Goal: Information Seeking & Learning: Find specific fact

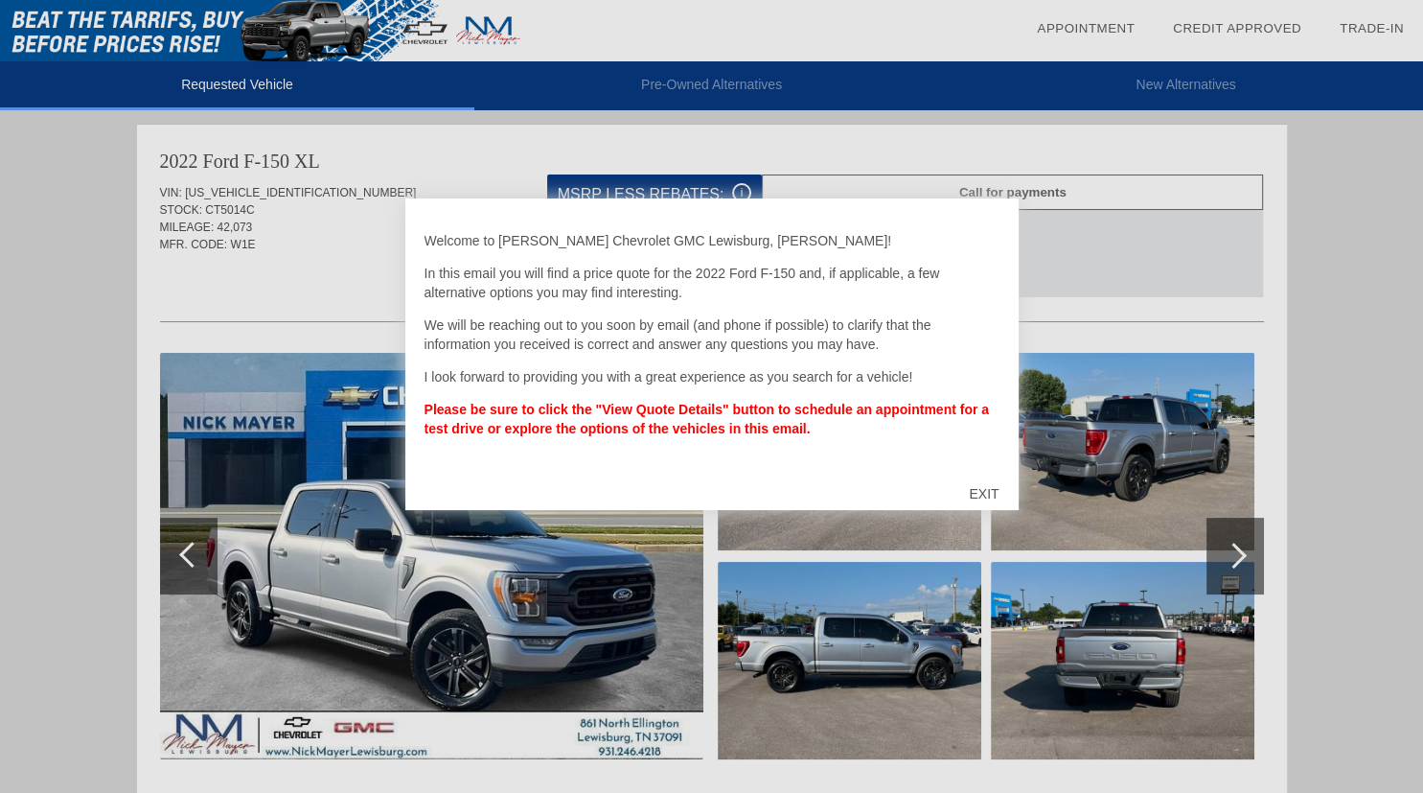
click at [985, 495] on div "EXIT" at bounding box center [984, 494] width 68 height 58
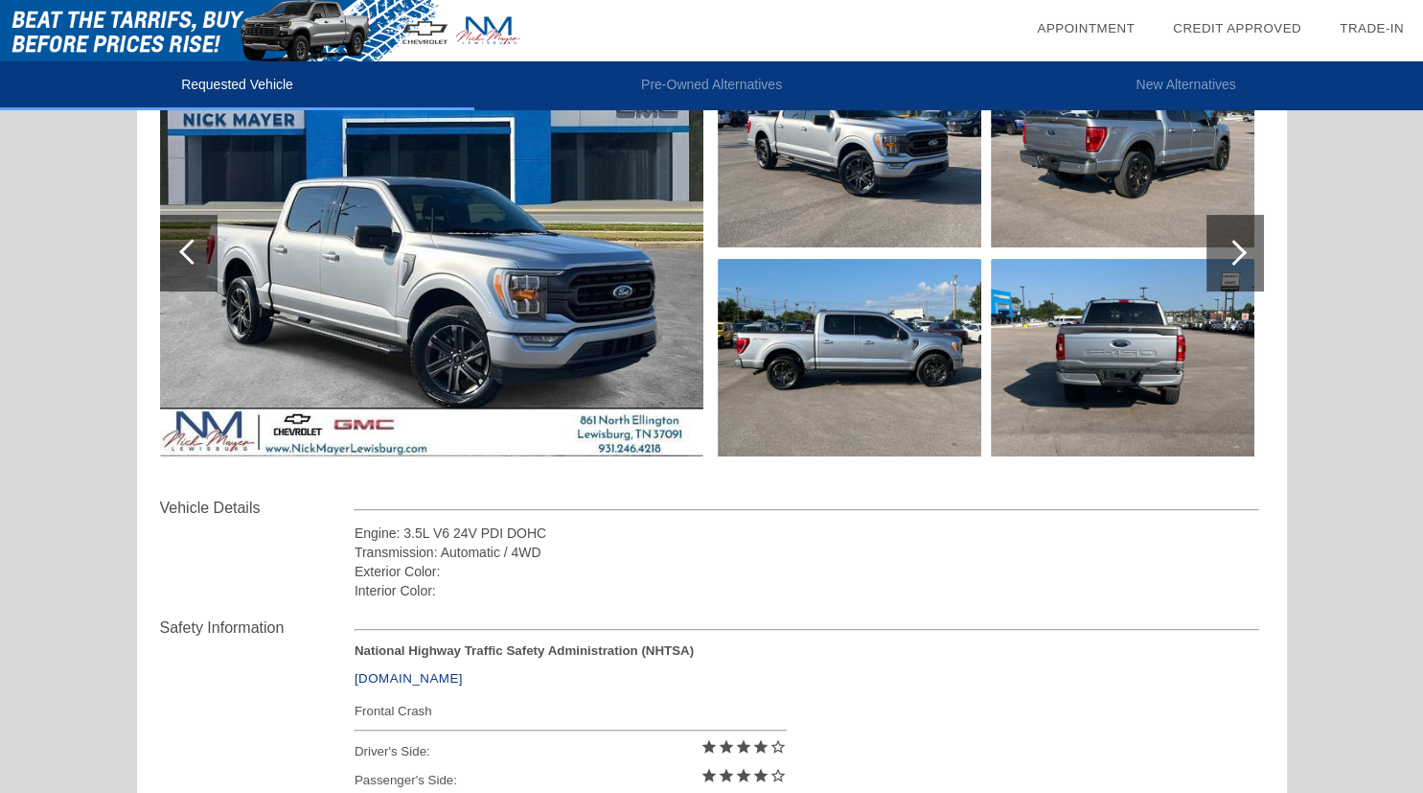
scroll to position [607, 0]
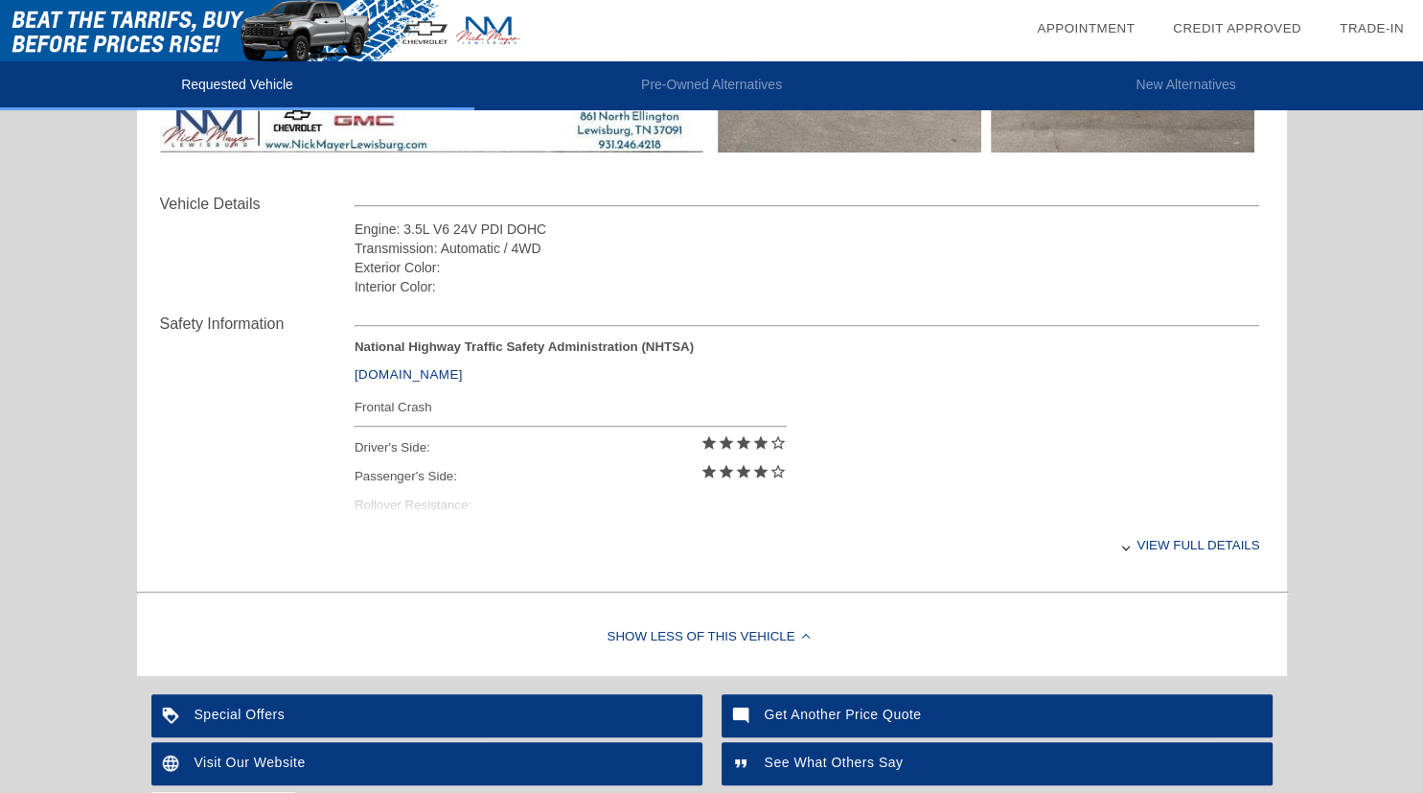
click at [1202, 545] on div "View full details" at bounding box center [808, 544] width 906 height 47
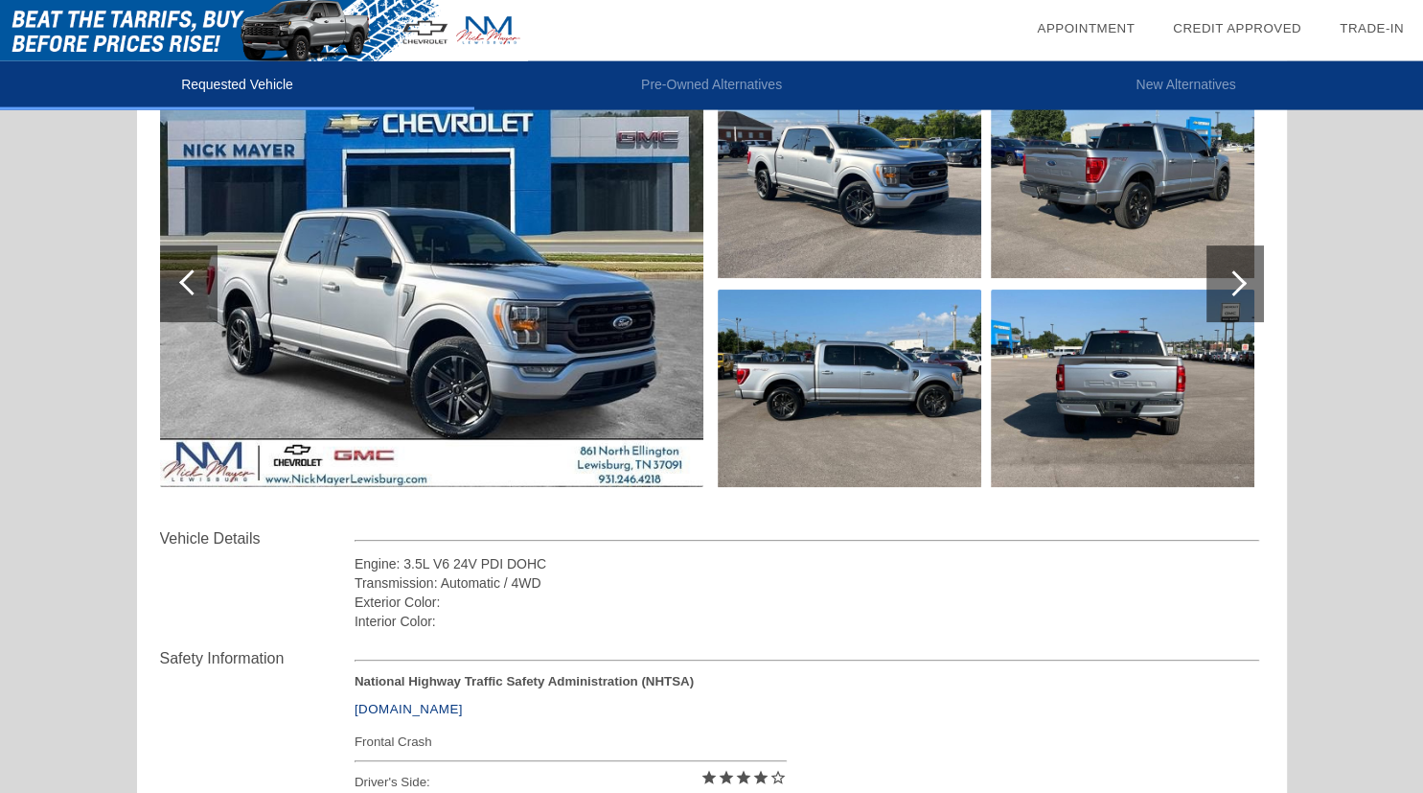
scroll to position [181, 0]
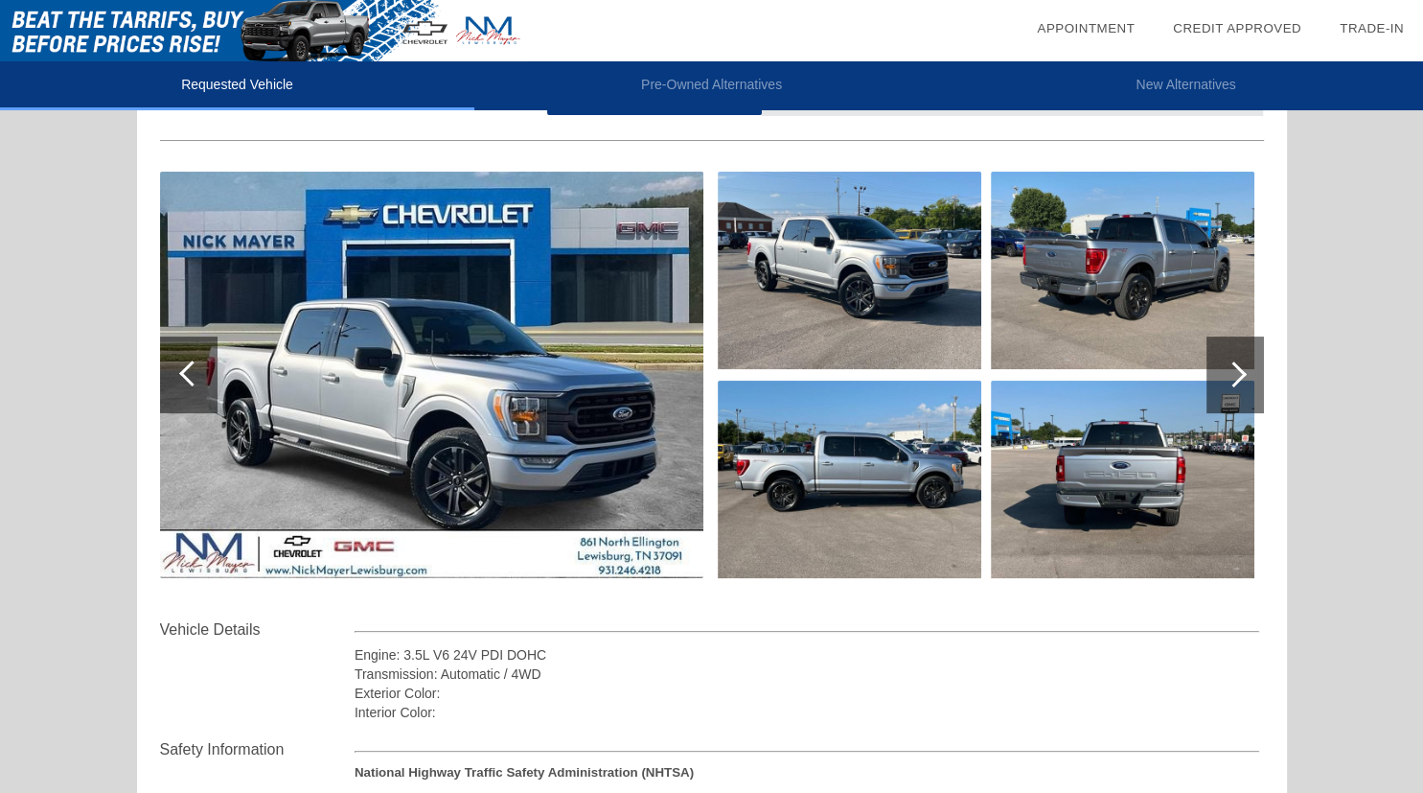
click at [838, 486] on img at bounding box center [850, 478] width 264 height 197
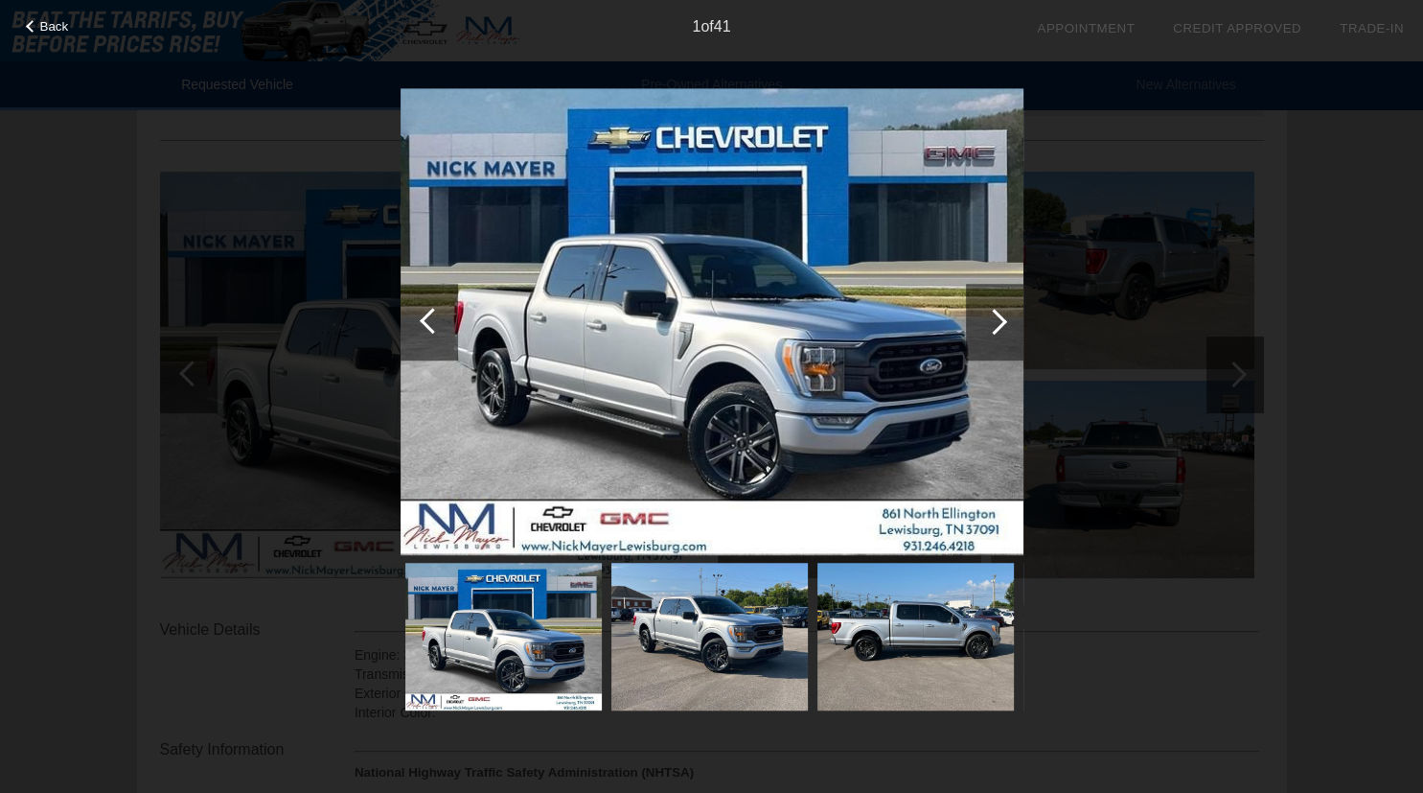
click at [913, 631] on img at bounding box center [915, 637] width 196 height 148
click at [1002, 320] on div at bounding box center [994, 322] width 26 height 26
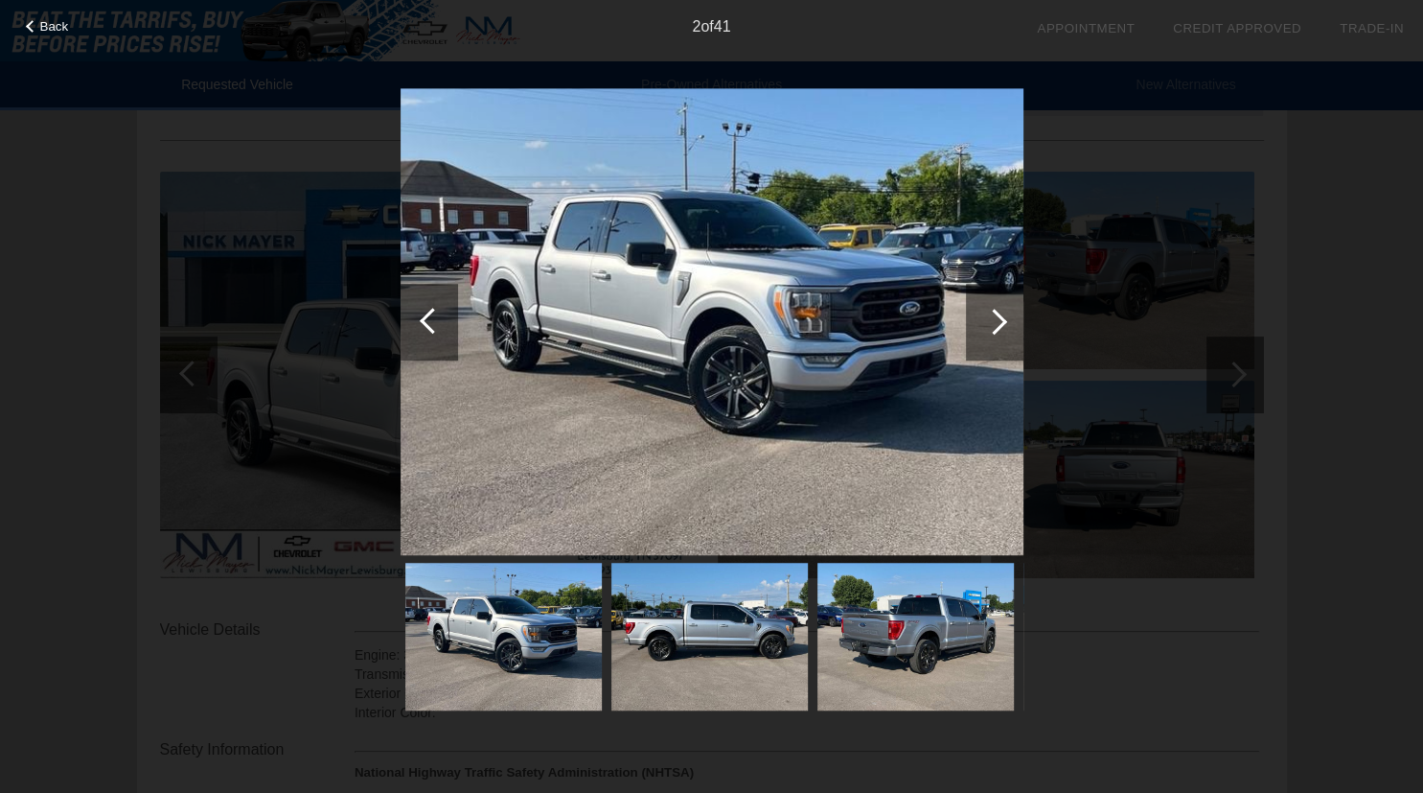
click at [1002, 320] on div at bounding box center [994, 322] width 26 height 26
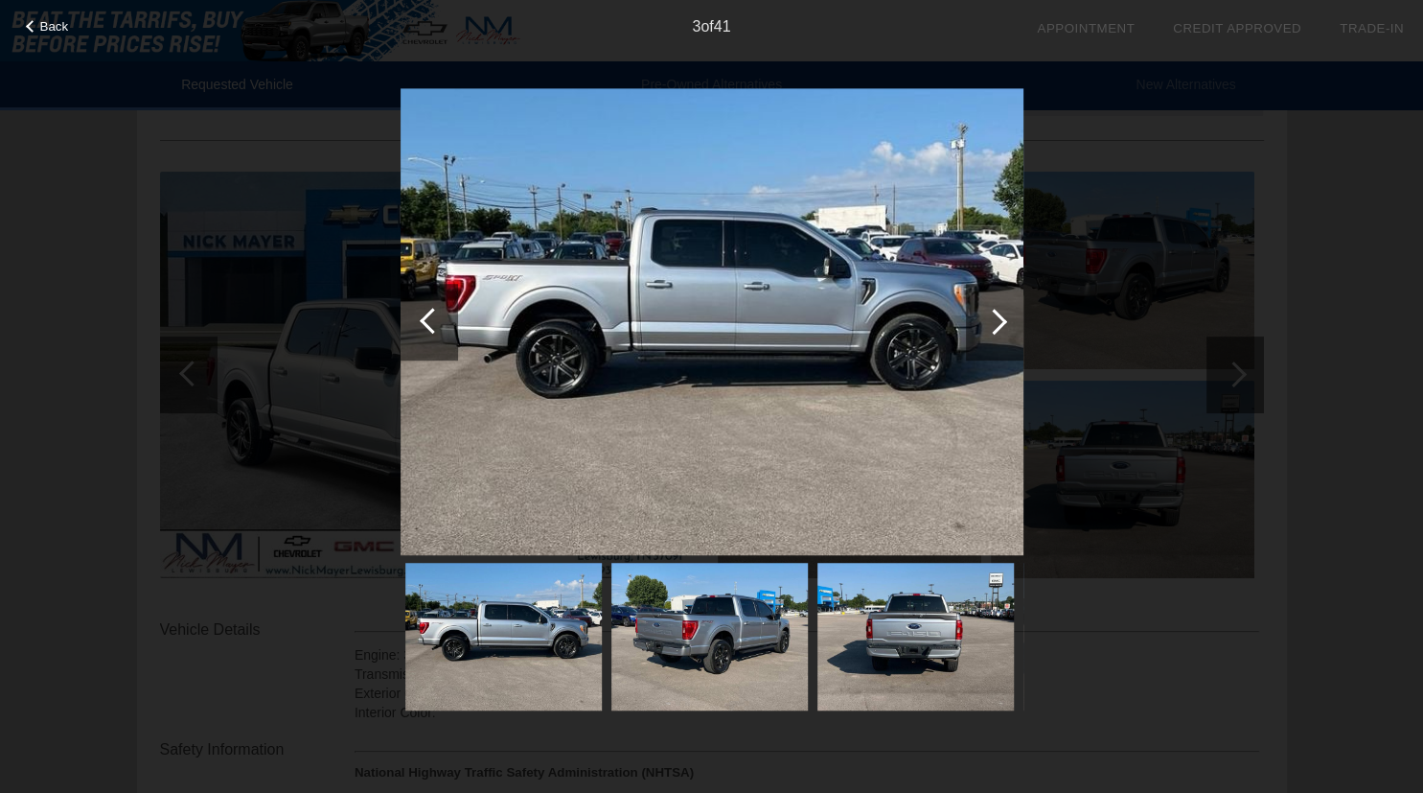
click at [1000, 320] on div at bounding box center [994, 322] width 26 height 26
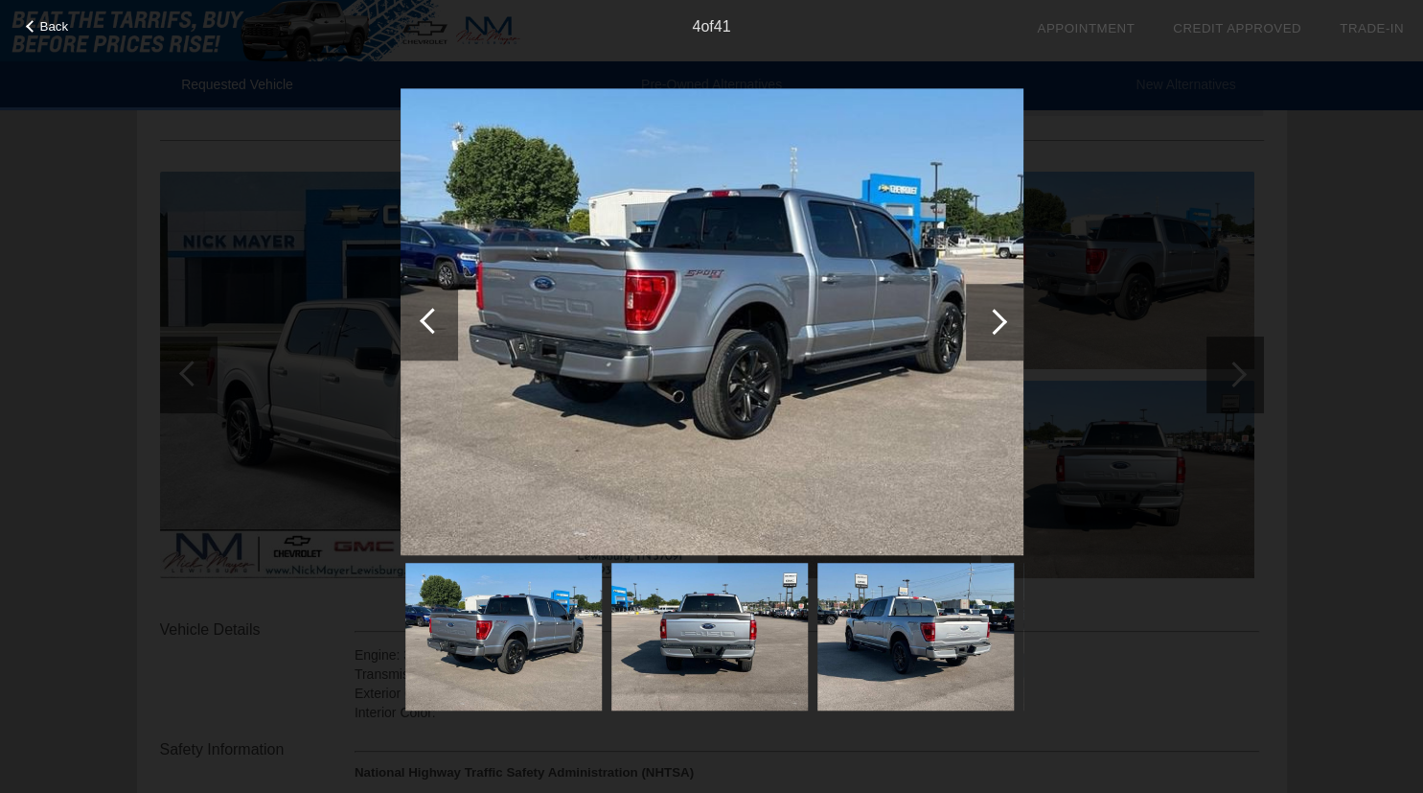
click at [1000, 320] on div at bounding box center [994, 322] width 26 height 26
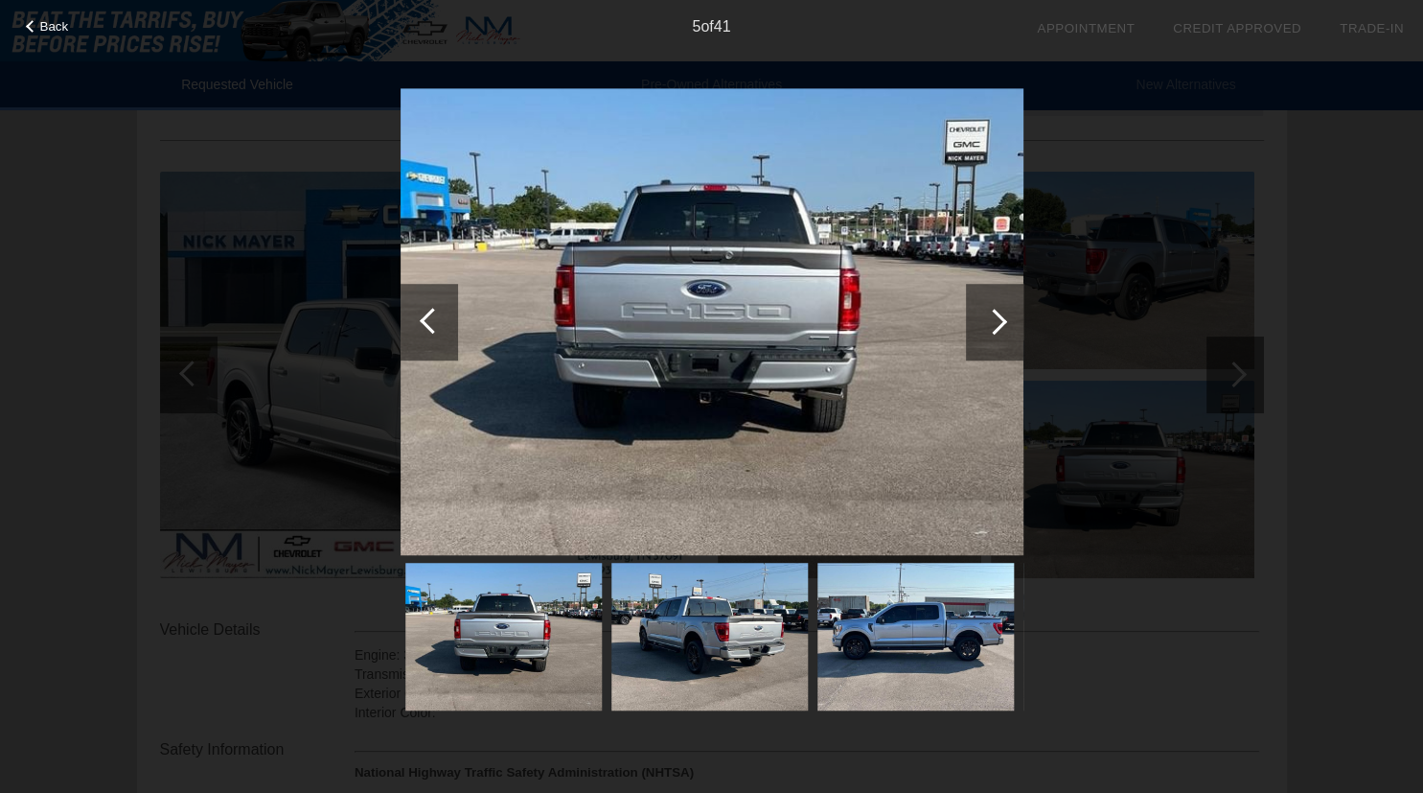
click at [1000, 320] on div at bounding box center [994, 322] width 26 height 26
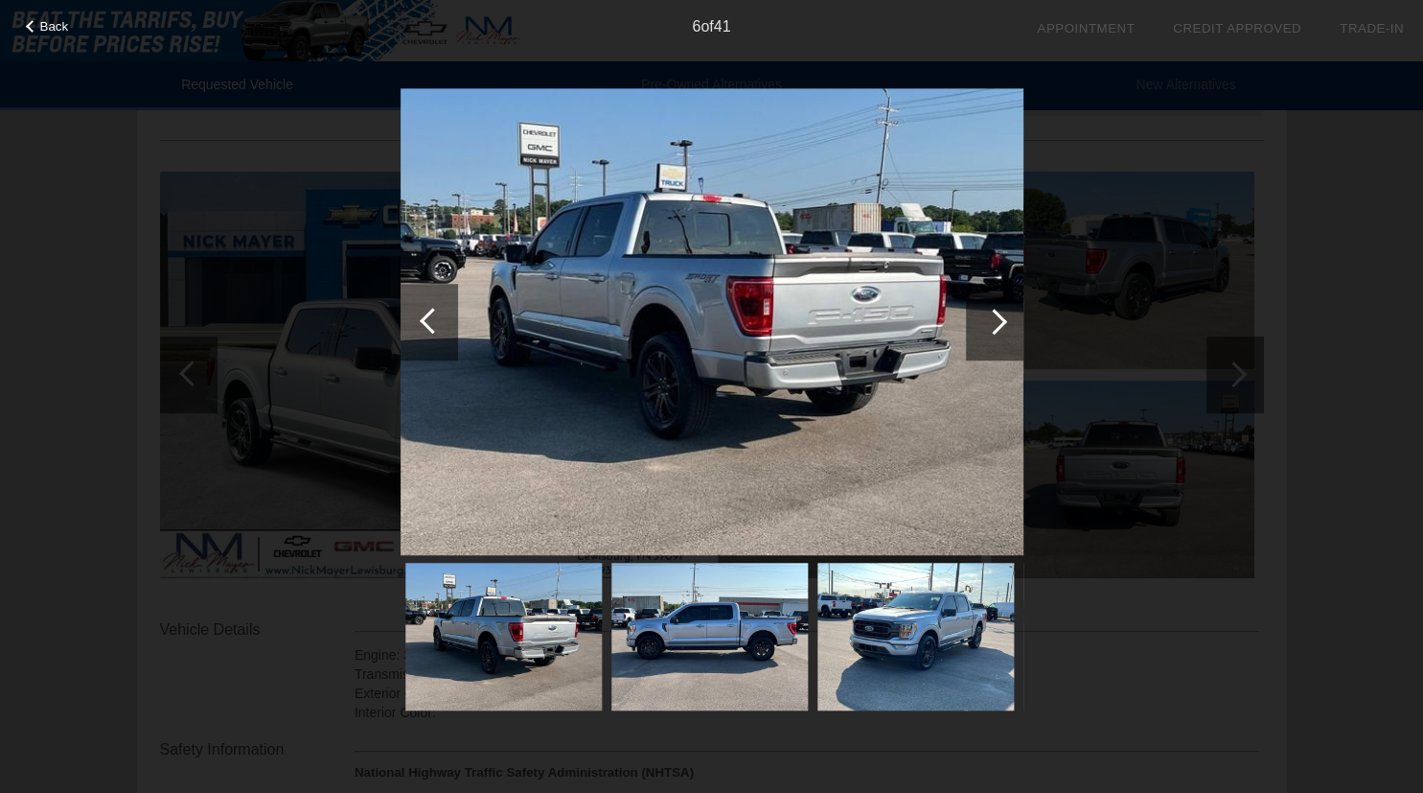
click at [1000, 320] on div at bounding box center [994, 322] width 26 height 26
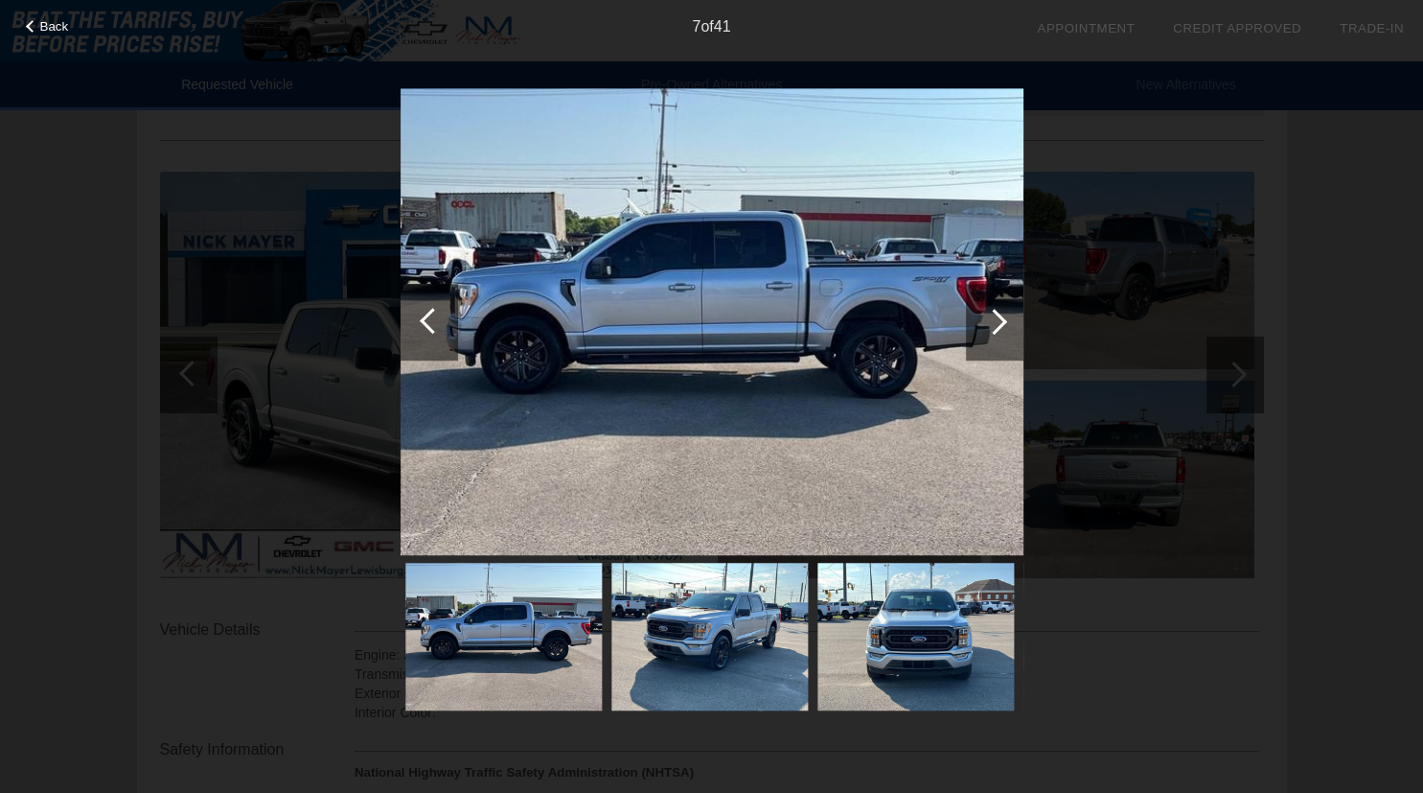
click at [1376, 146] on div "Back 7 of 41" at bounding box center [711, 396] width 1423 height 793
click at [1033, 304] on div "Back 7 of 41" at bounding box center [711, 396] width 1423 height 793
click at [995, 325] on div at bounding box center [994, 322] width 26 height 26
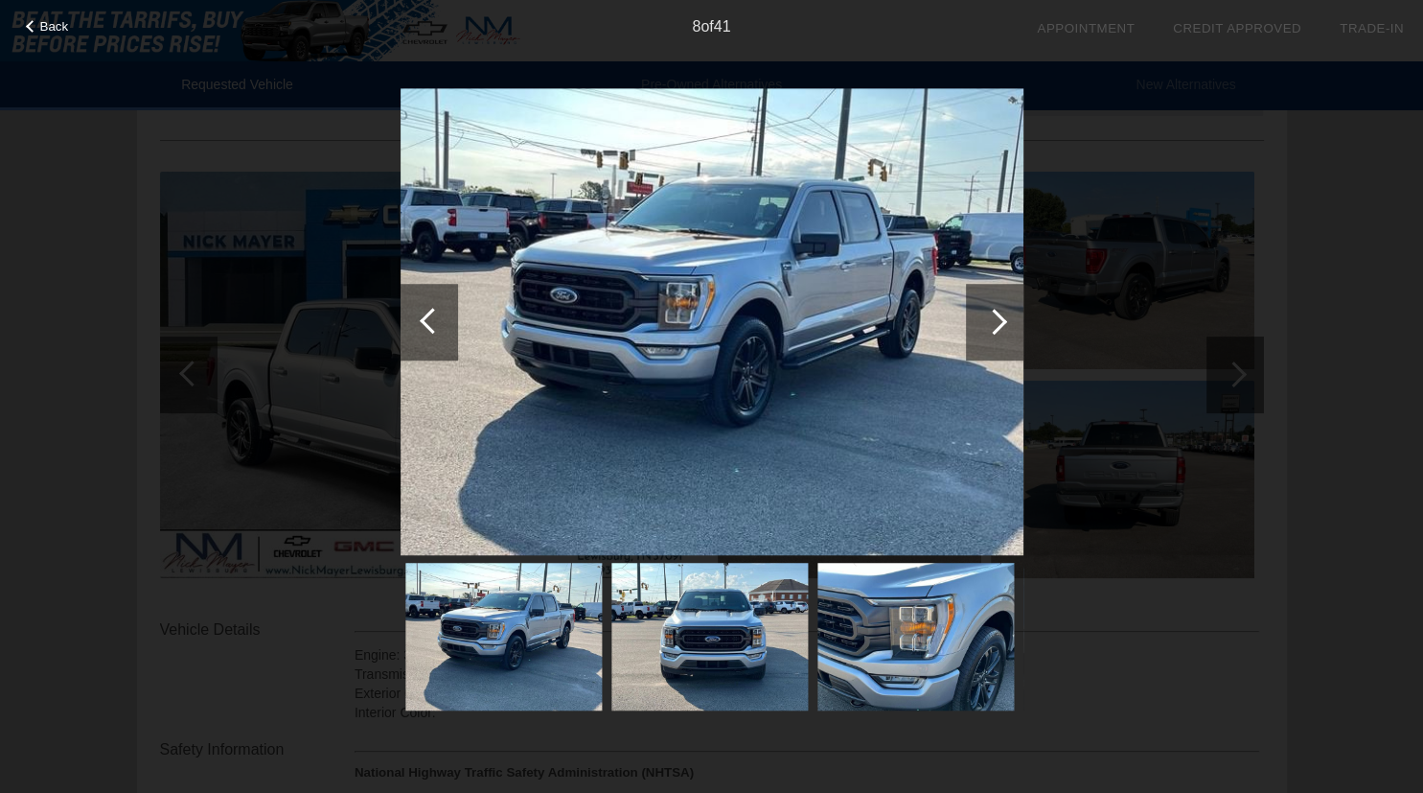
click at [995, 325] on div at bounding box center [994, 322] width 26 height 26
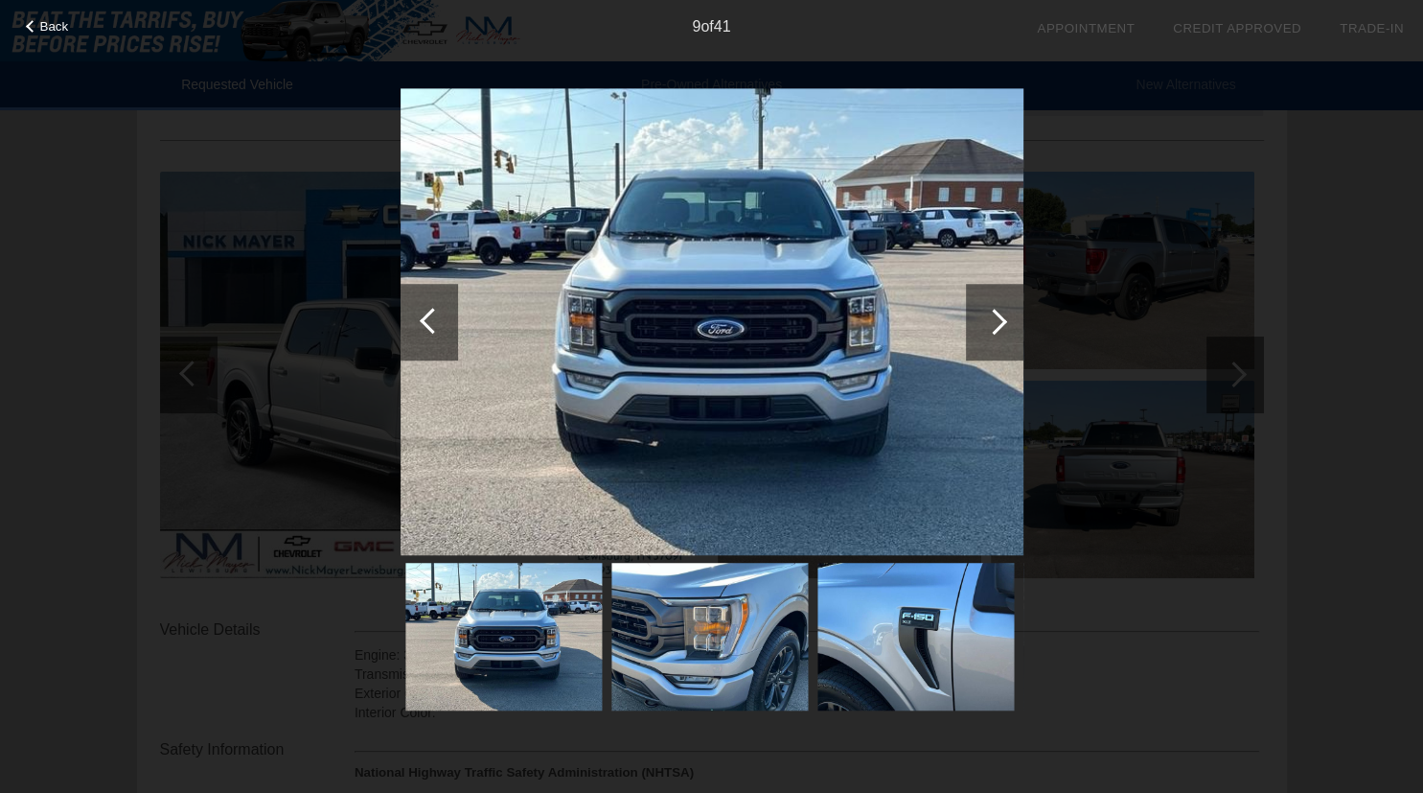
click at [995, 325] on div at bounding box center [994, 322] width 26 height 26
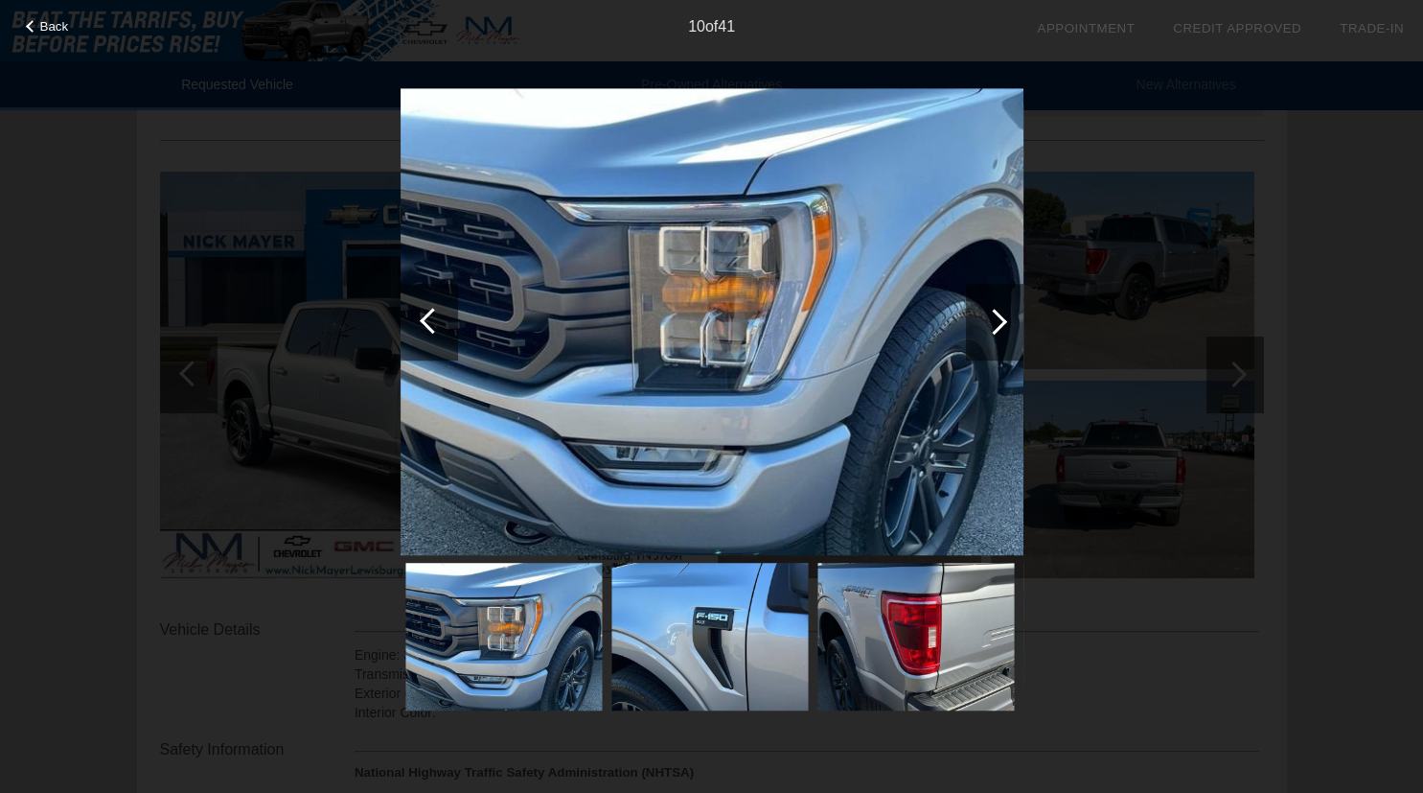
click at [995, 325] on div at bounding box center [994, 322] width 26 height 26
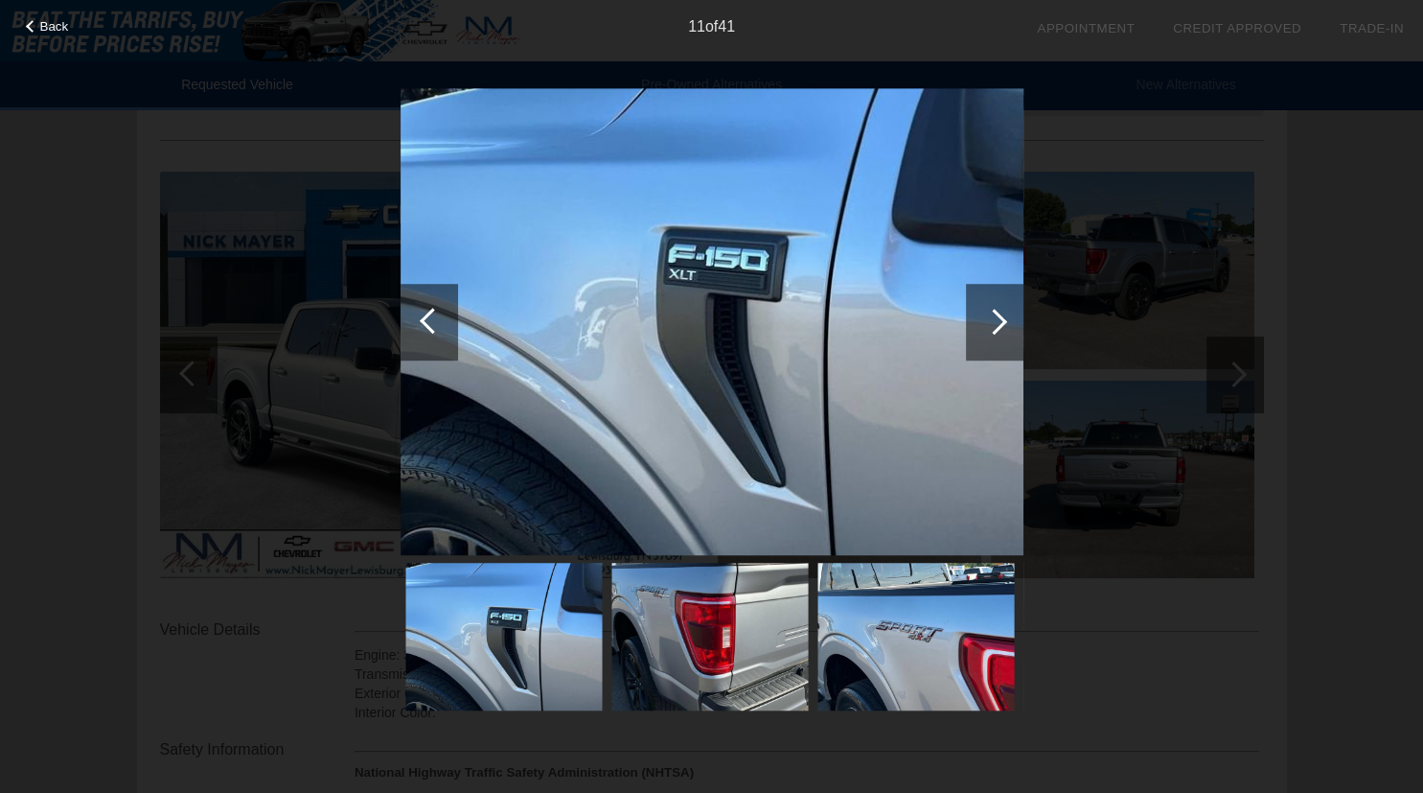
click at [995, 325] on div at bounding box center [994, 322] width 26 height 26
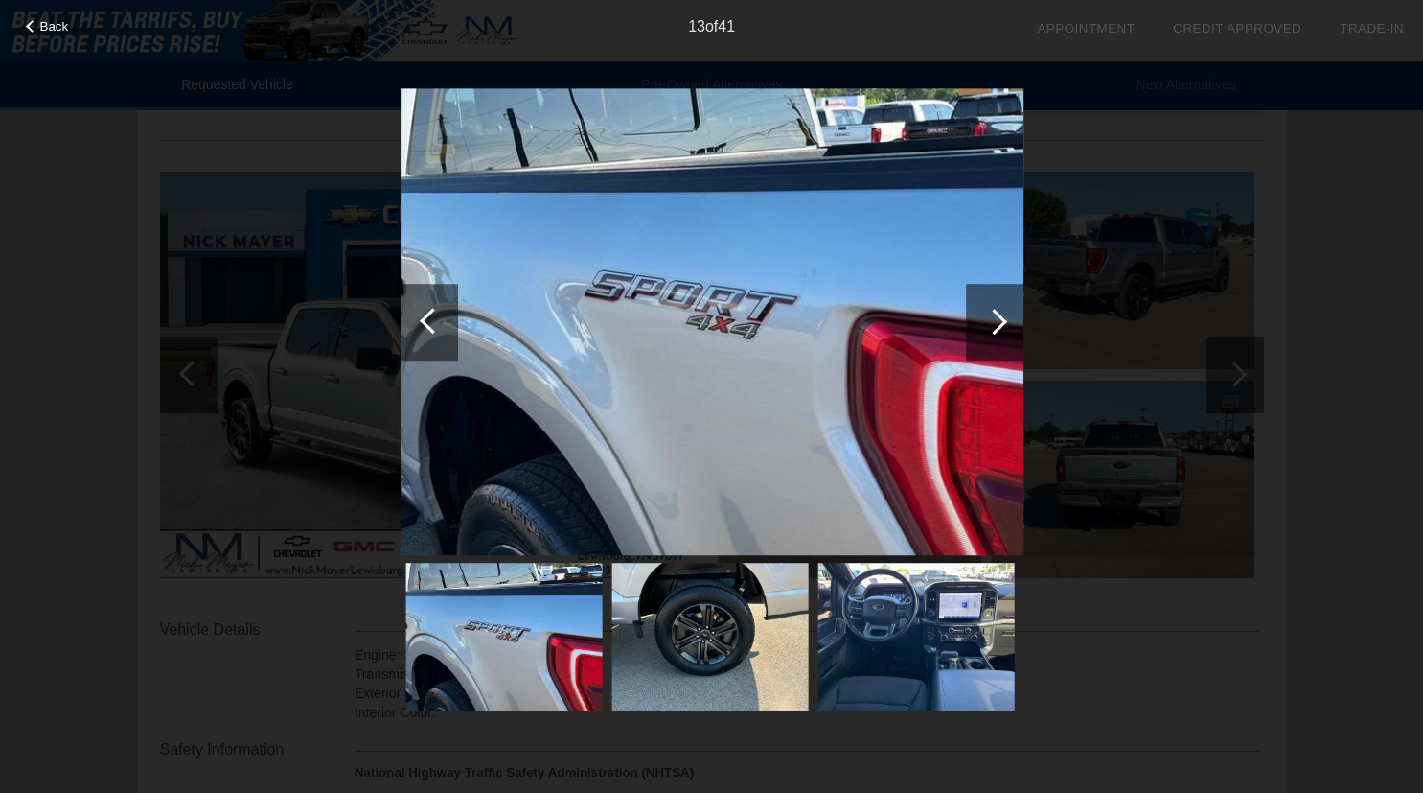
click at [995, 325] on div at bounding box center [994, 322] width 26 height 26
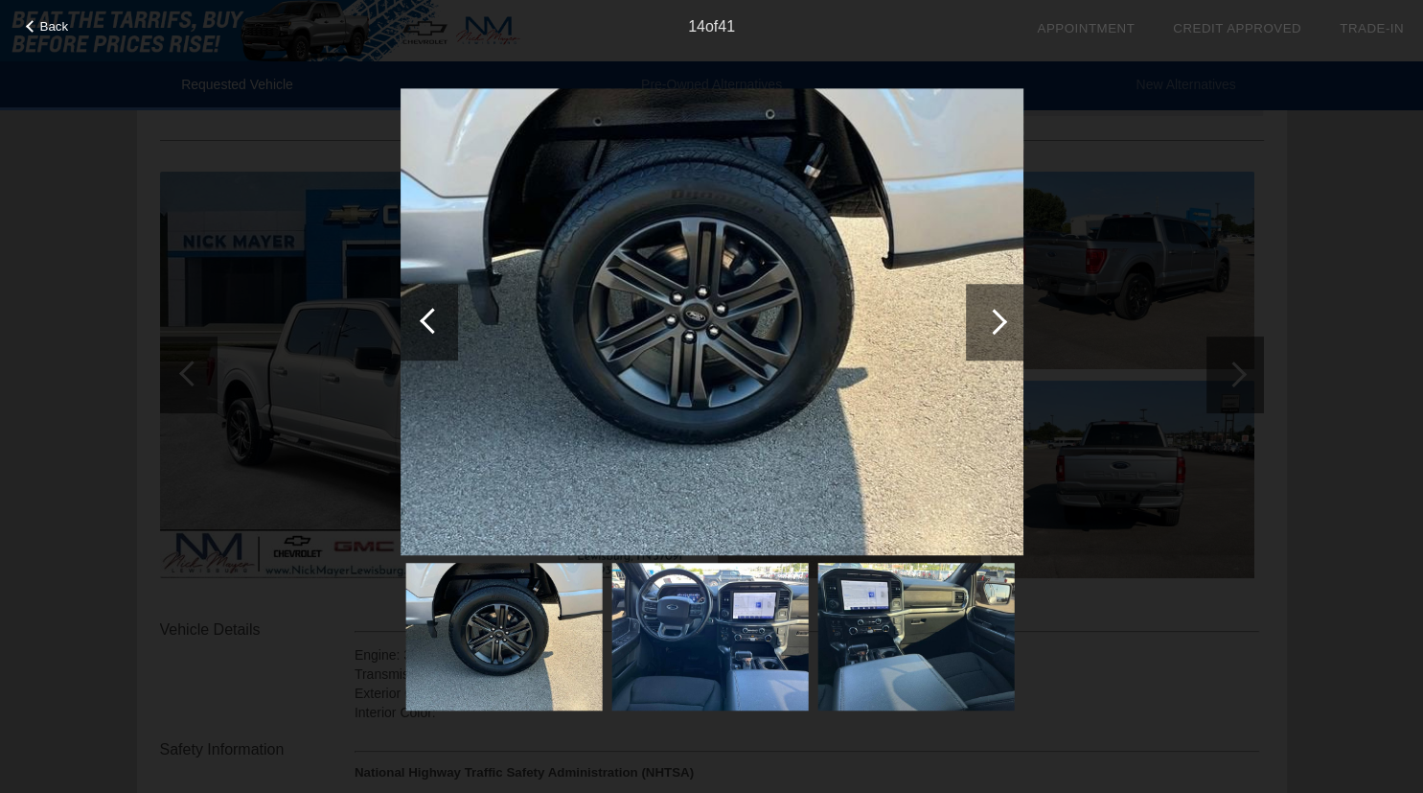
click at [995, 325] on div at bounding box center [994, 322] width 26 height 26
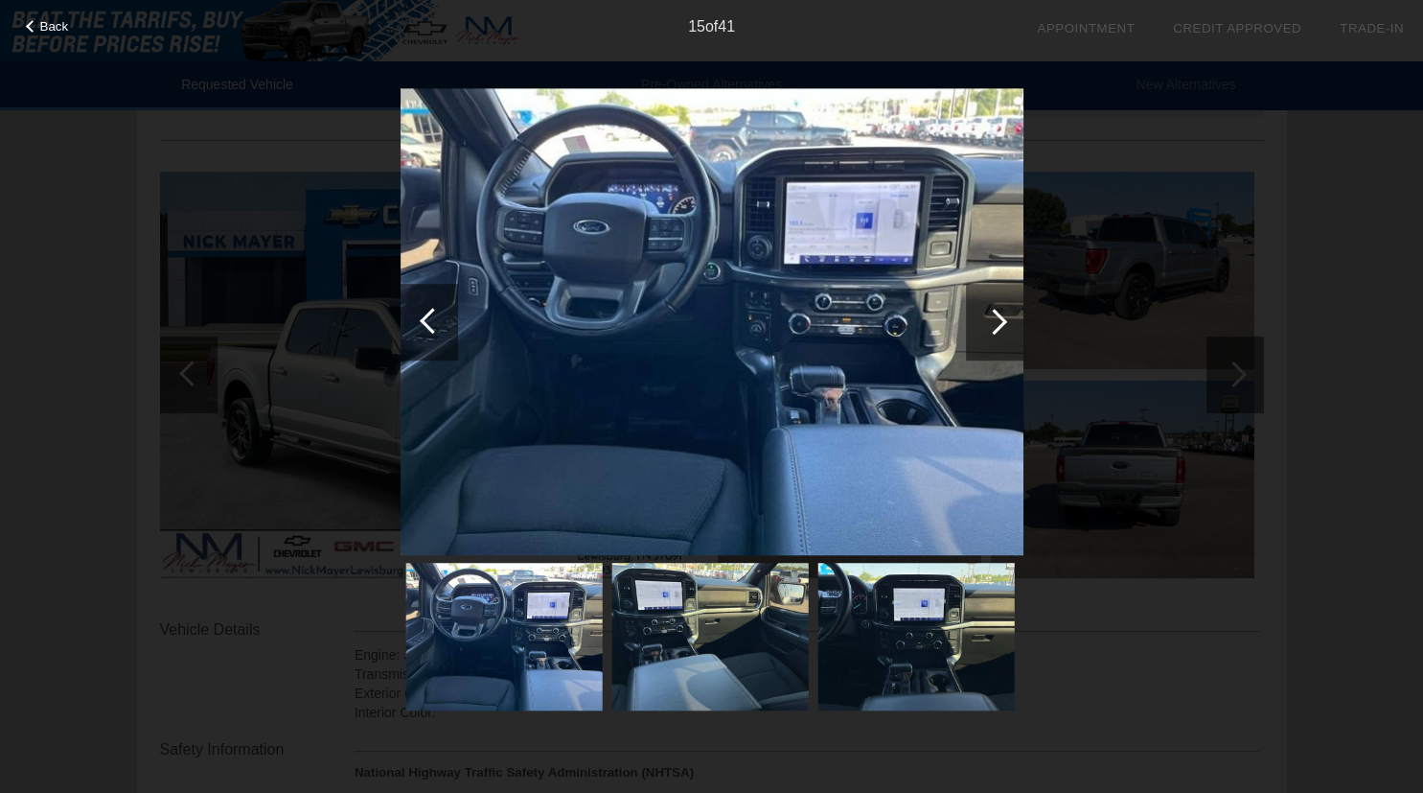
click at [995, 325] on div at bounding box center [994, 322] width 26 height 26
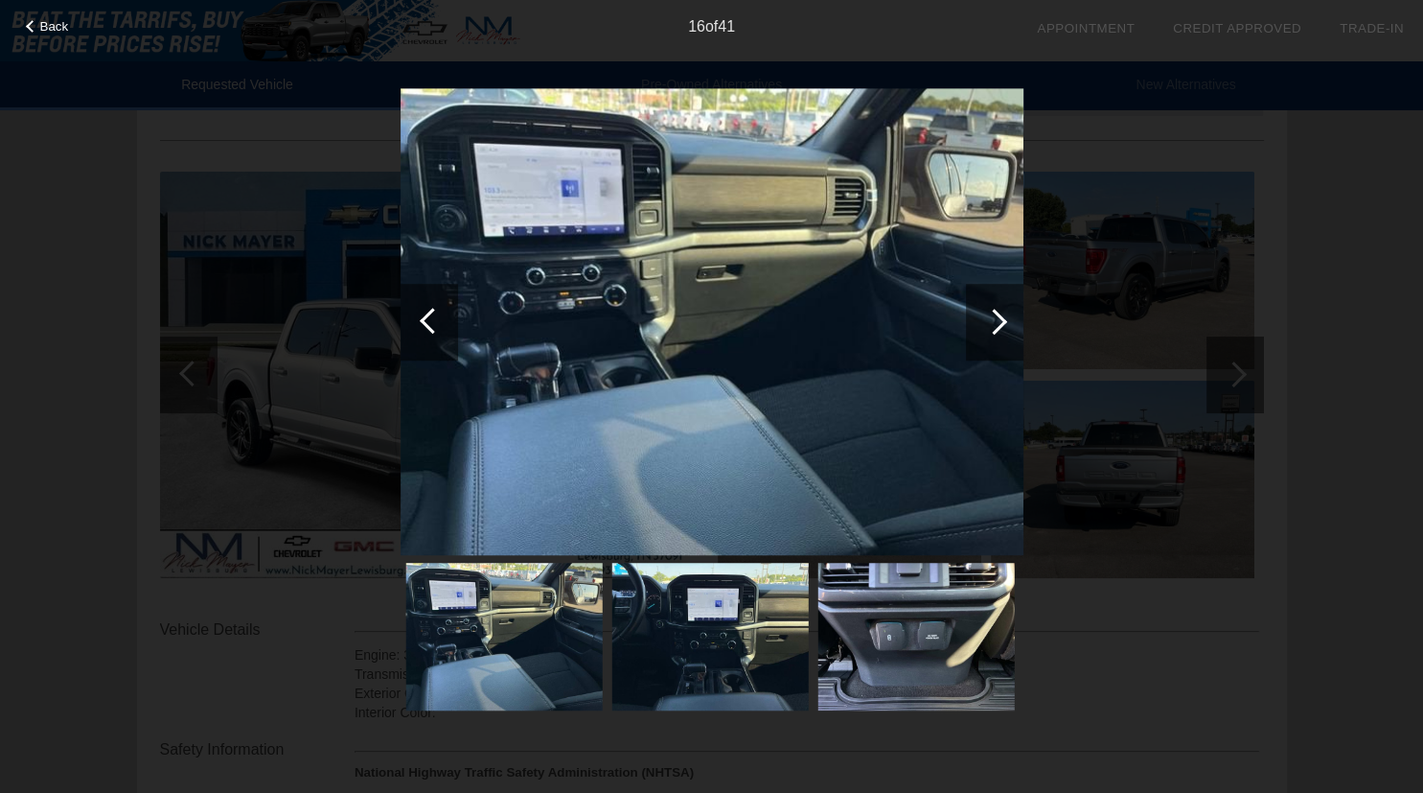
click at [995, 325] on div at bounding box center [994, 322] width 26 height 26
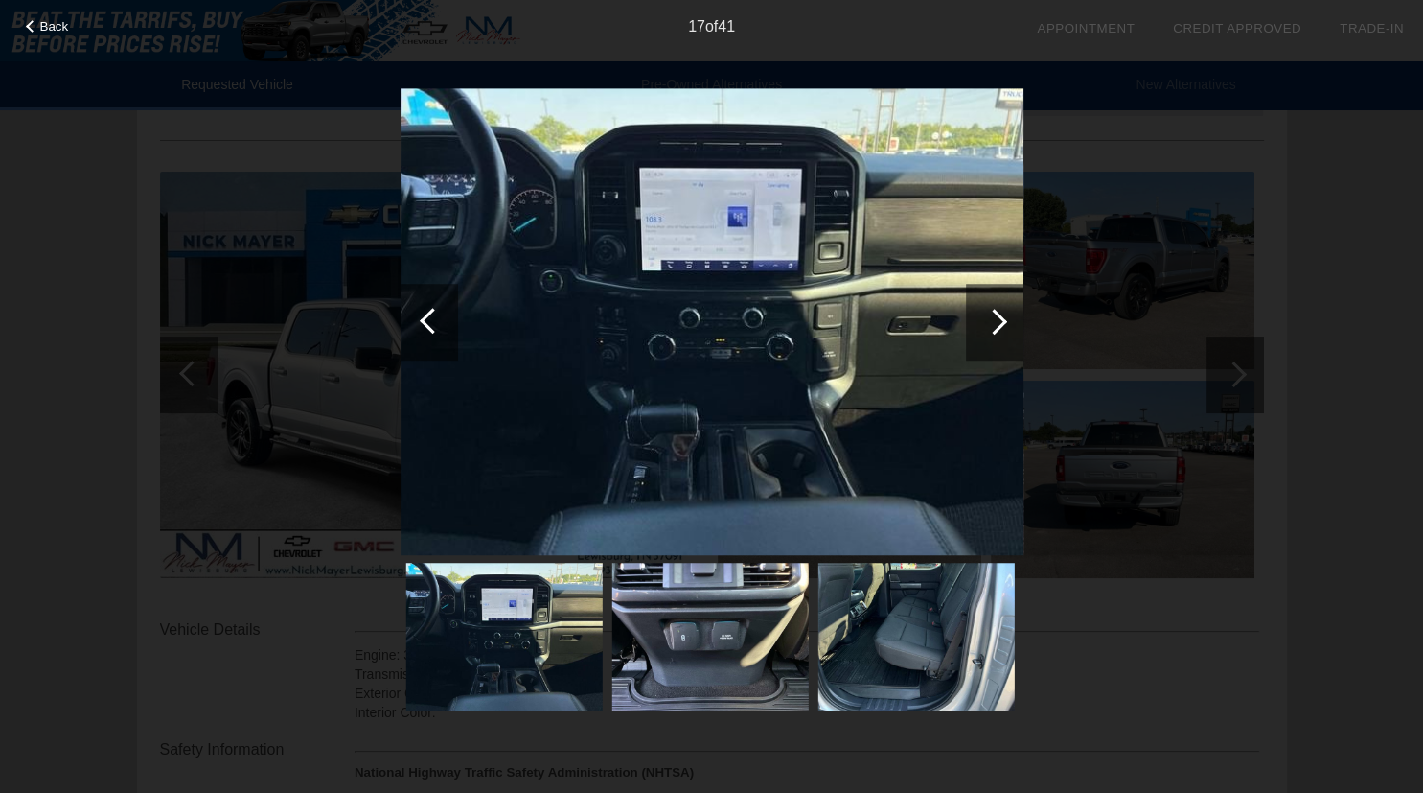
click at [995, 325] on div at bounding box center [994, 322] width 26 height 26
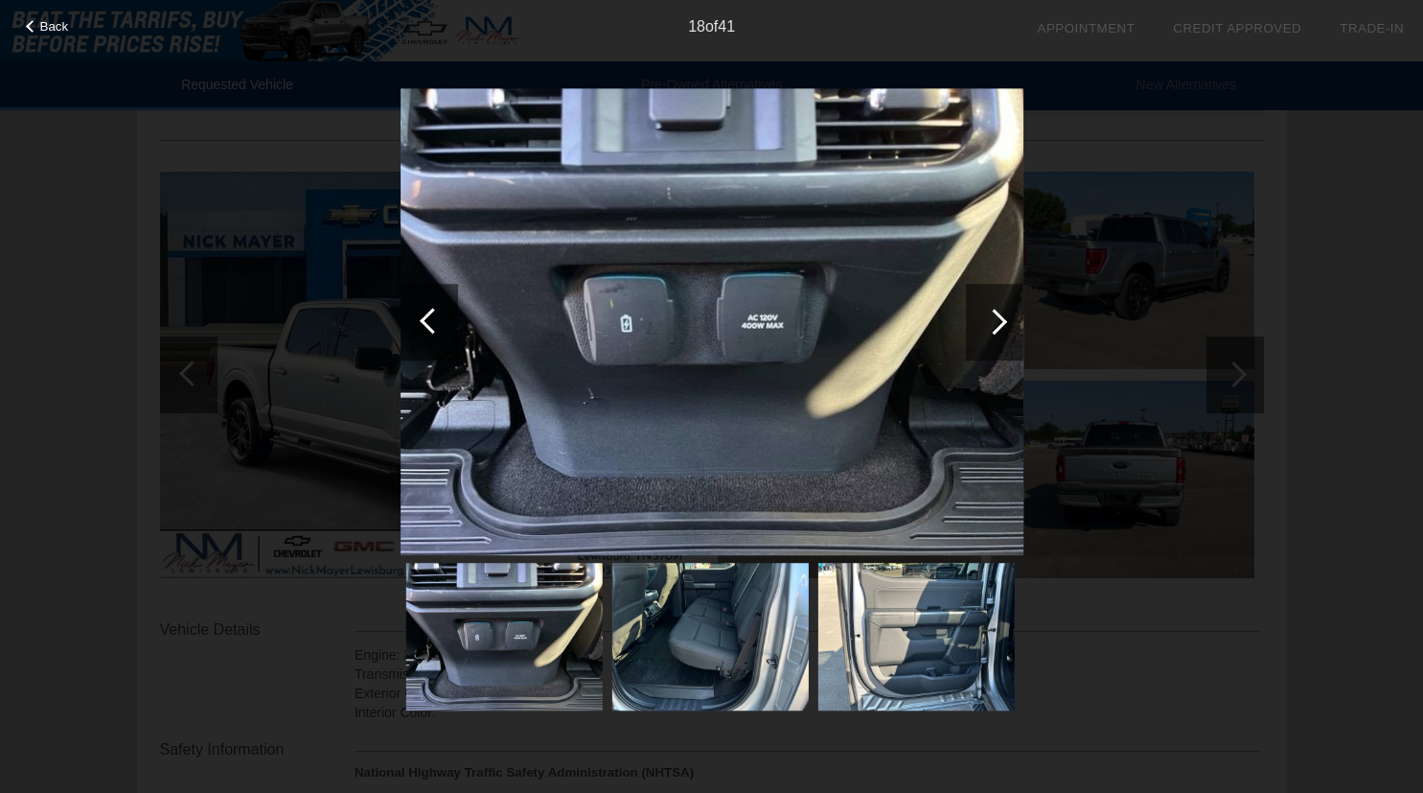
click at [995, 325] on div at bounding box center [994, 322] width 26 height 26
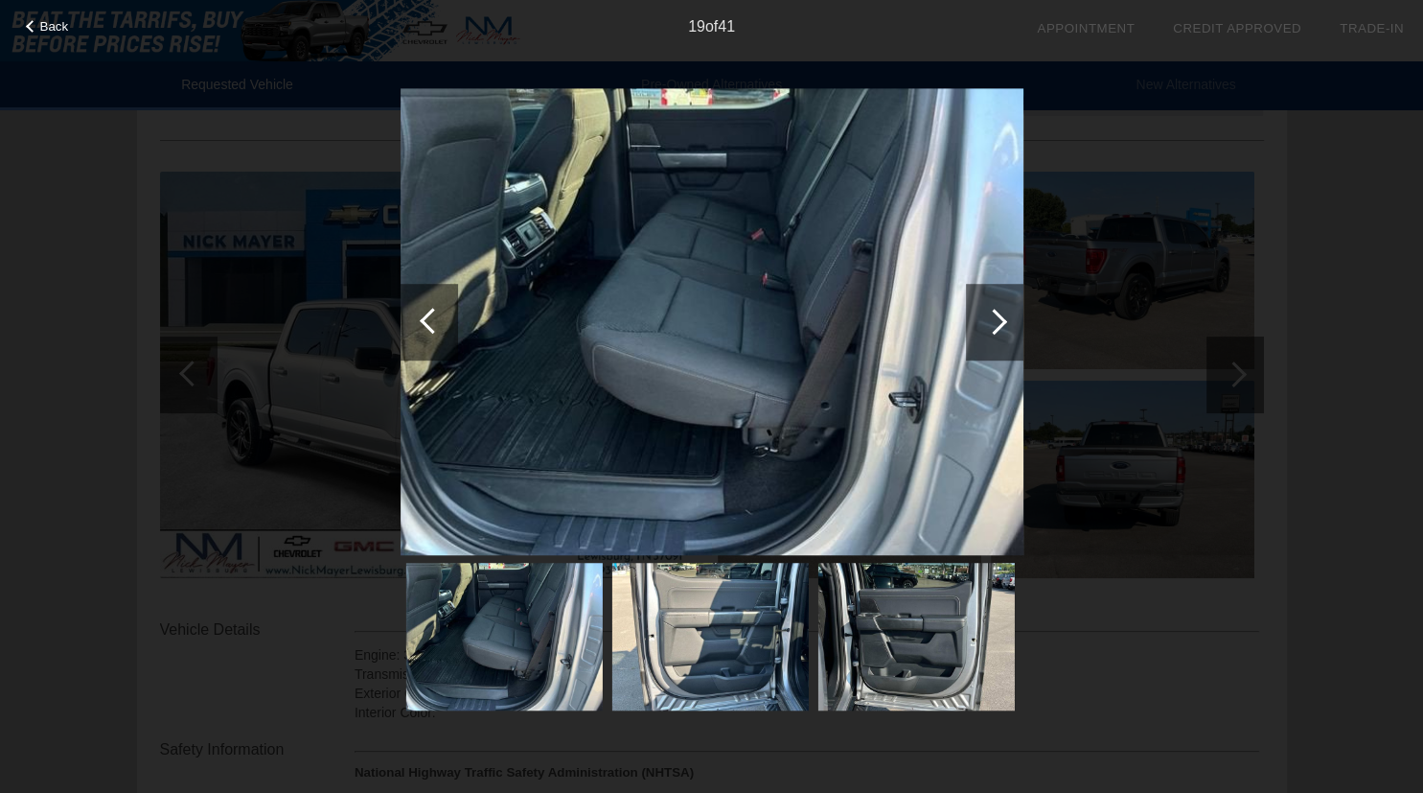
click at [995, 325] on div at bounding box center [994, 322] width 26 height 26
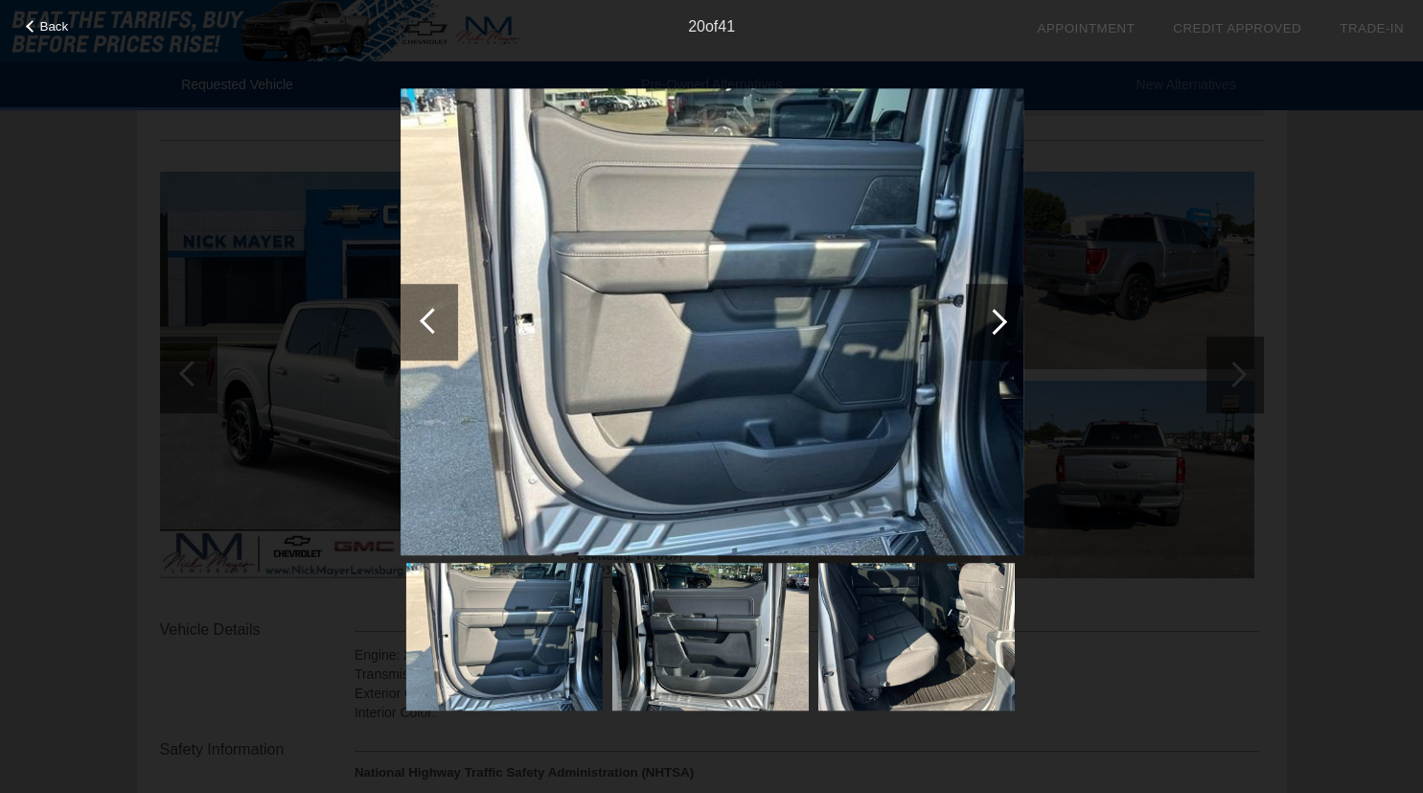
click at [995, 325] on div at bounding box center [994, 322] width 26 height 26
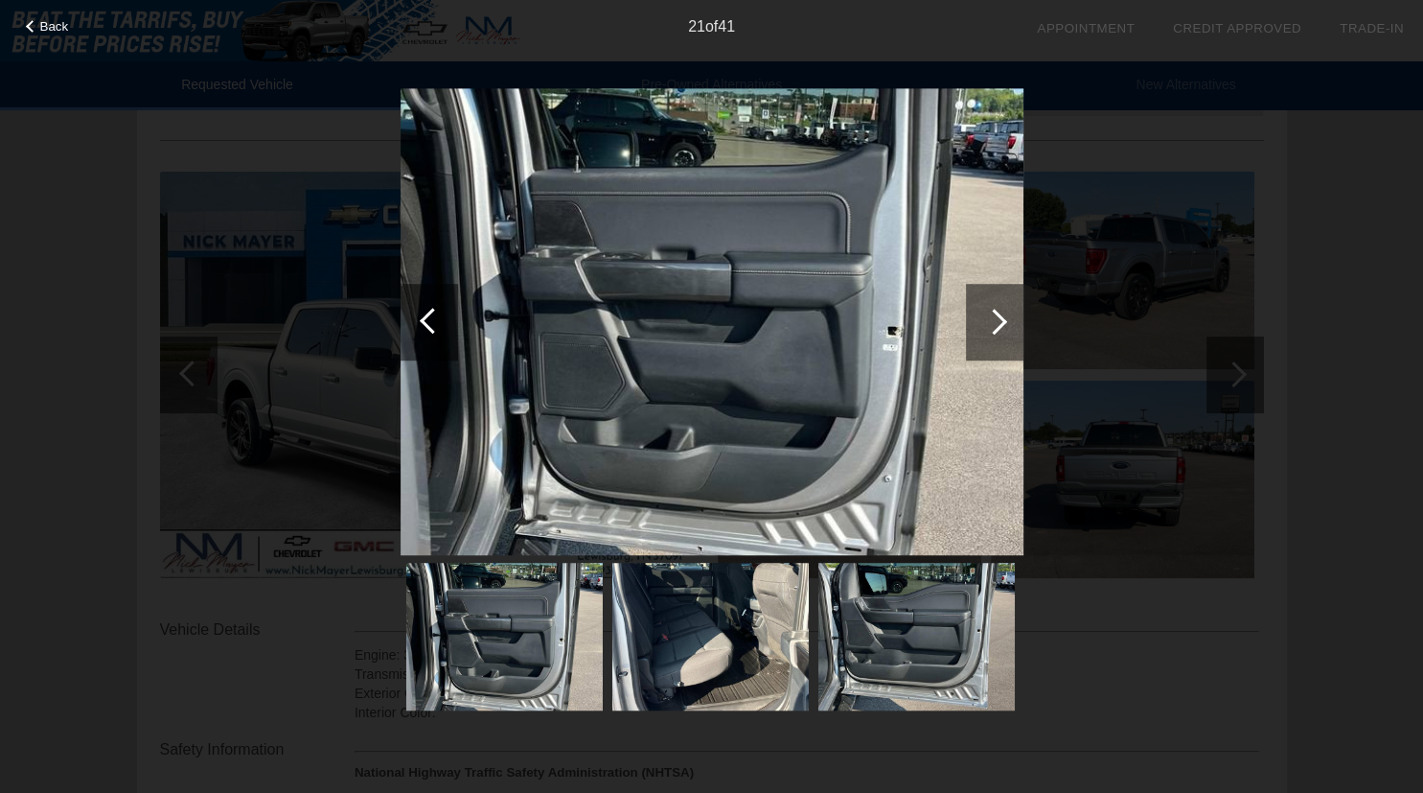
click at [995, 325] on div at bounding box center [994, 322] width 26 height 26
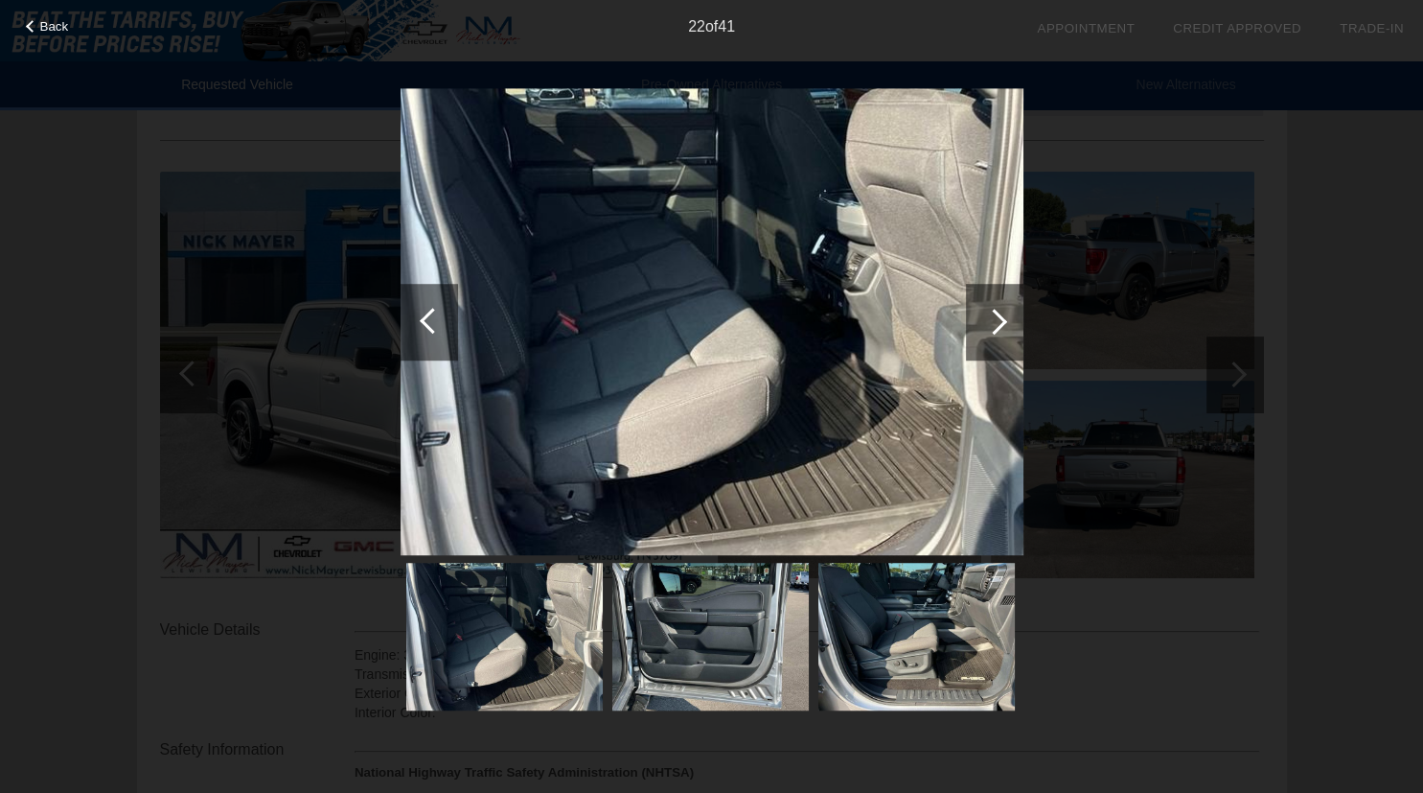
click at [995, 325] on div at bounding box center [994, 322] width 26 height 26
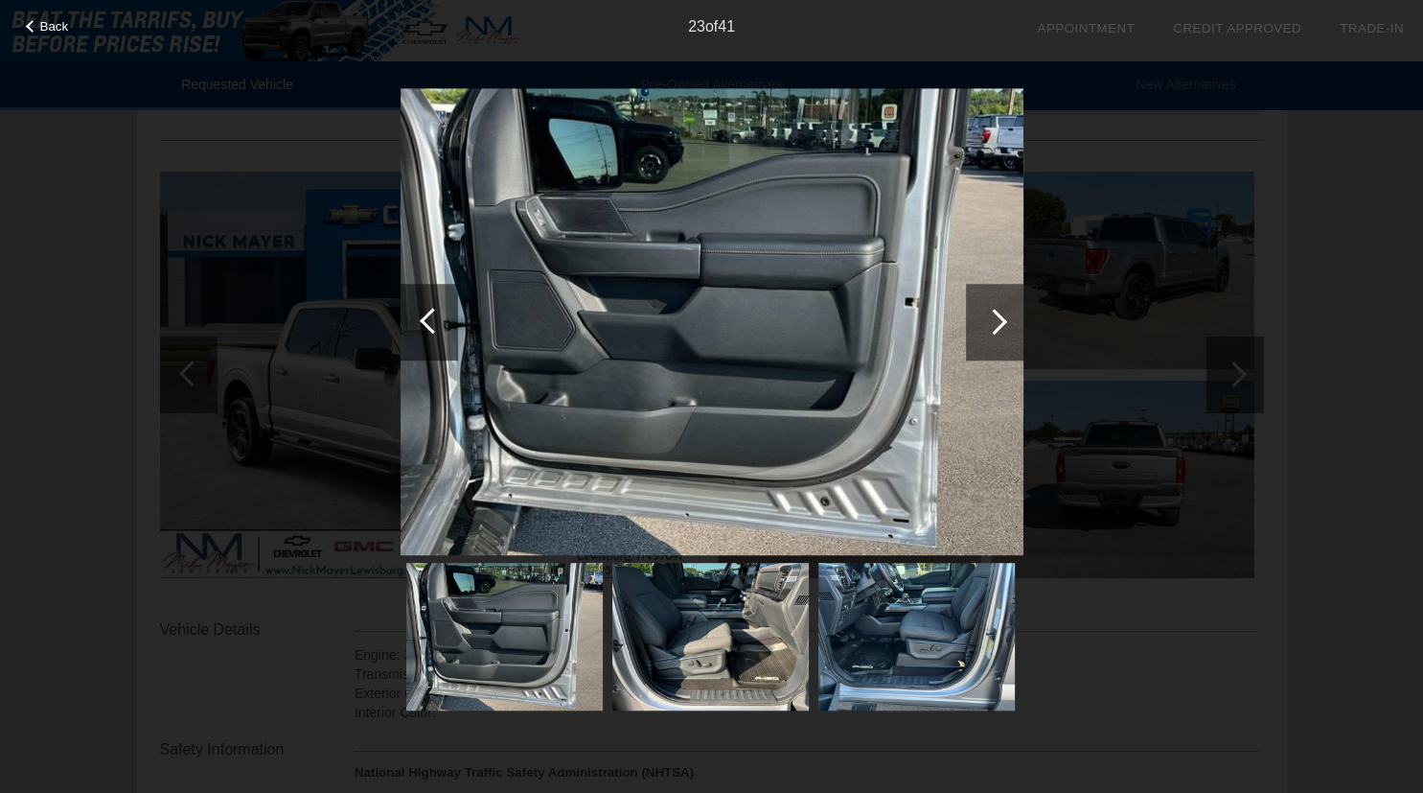
click at [995, 325] on div at bounding box center [994, 322] width 26 height 26
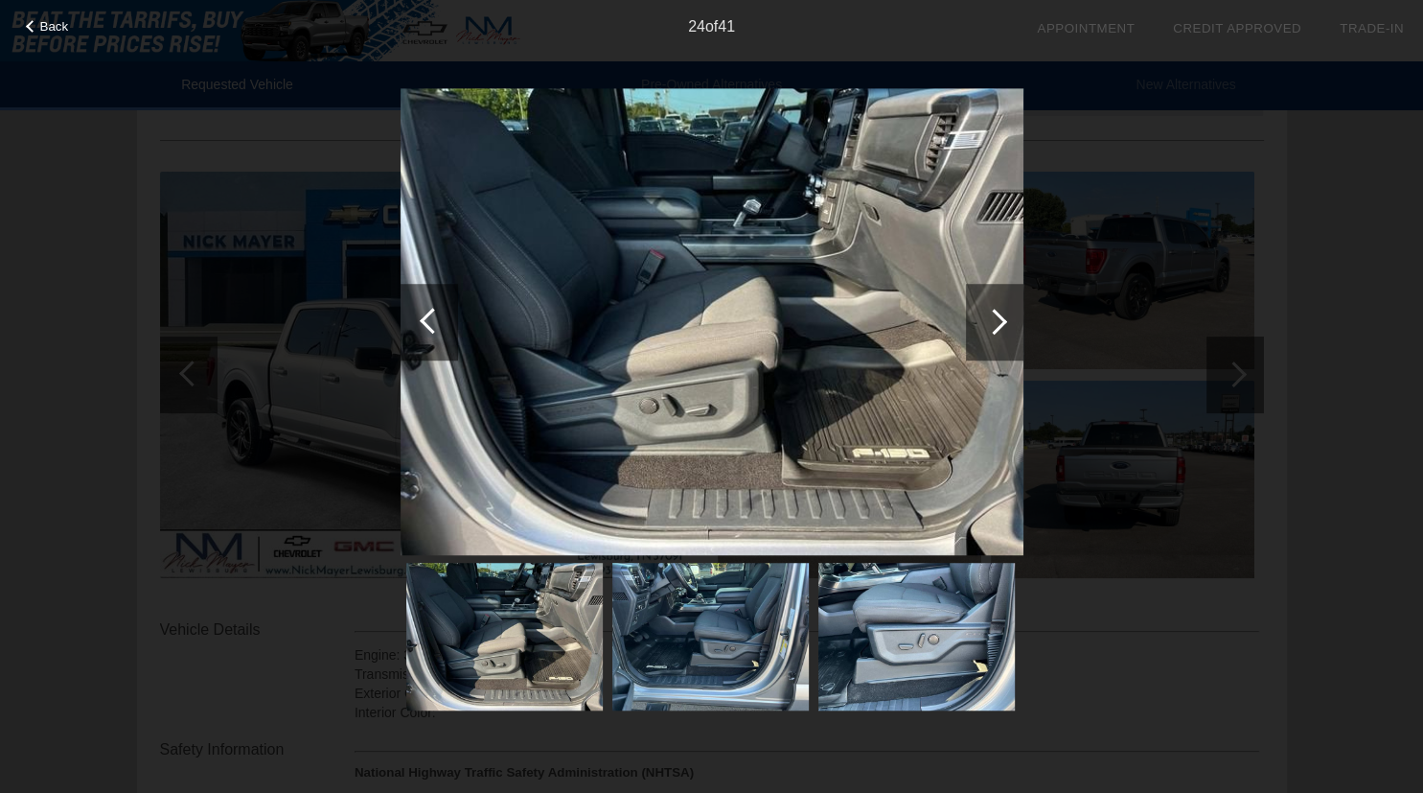
click at [995, 325] on div at bounding box center [994, 322] width 26 height 26
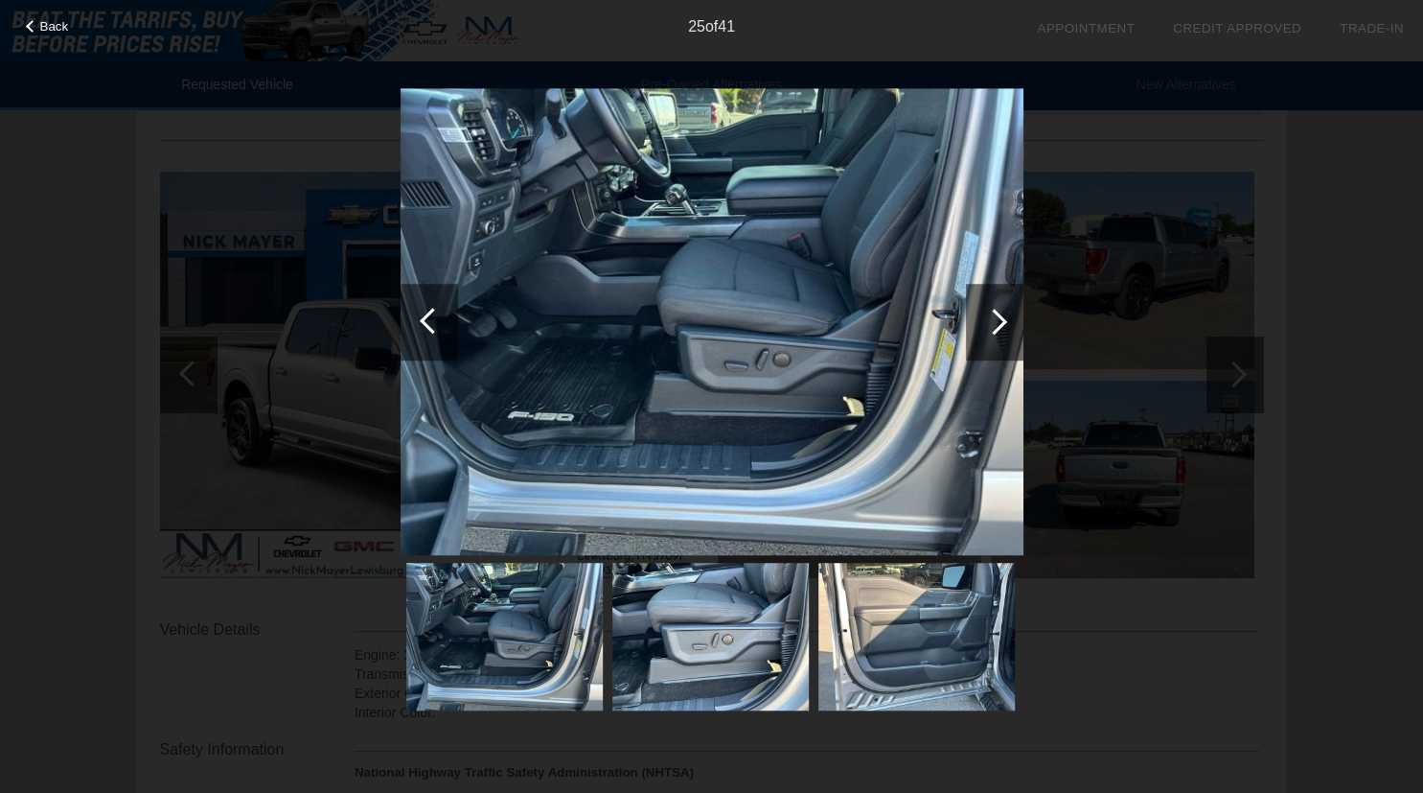
click at [995, 325] on div at bounding box center [994, 322] width 26 height 26
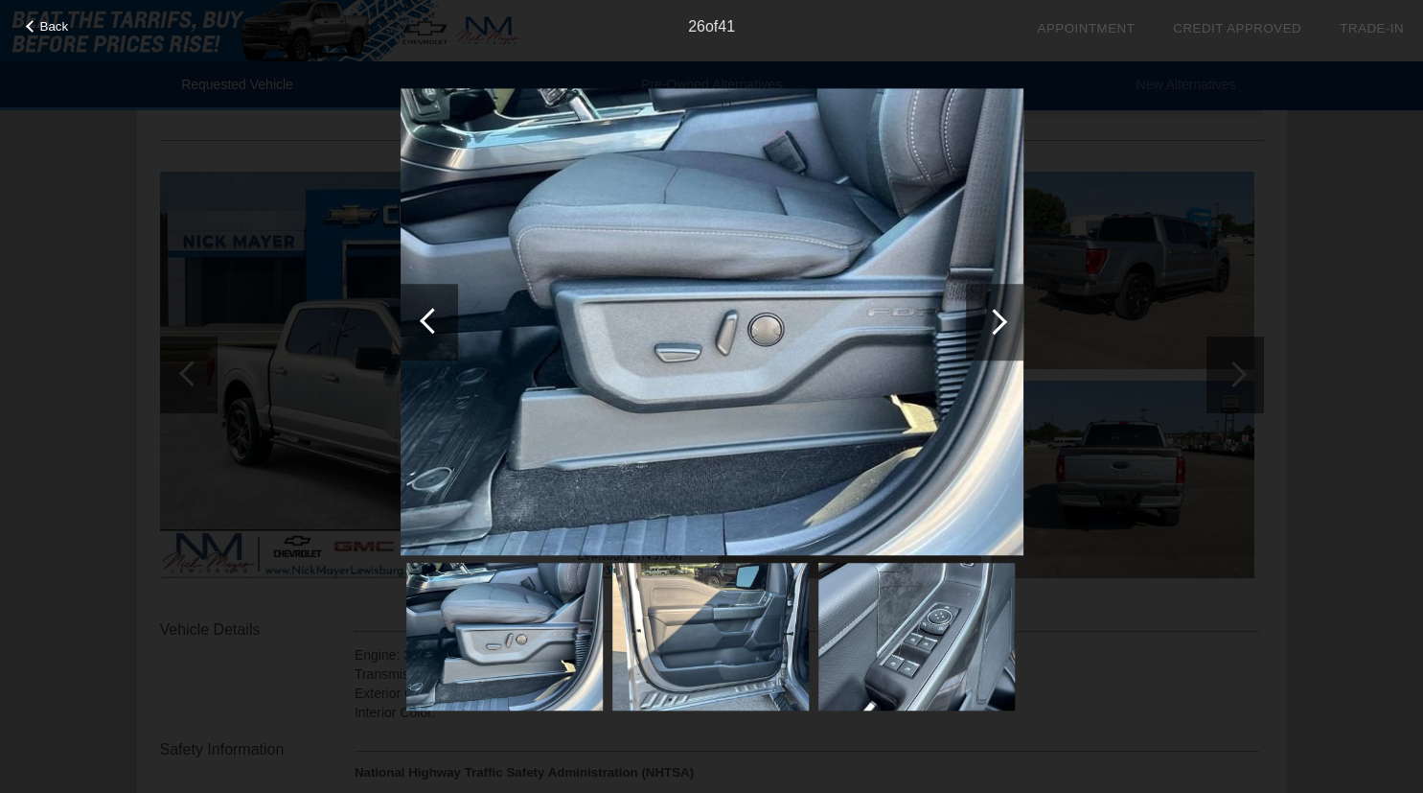
click at [995, 325] on div at bounding box center [994, 322] width 26 height 26
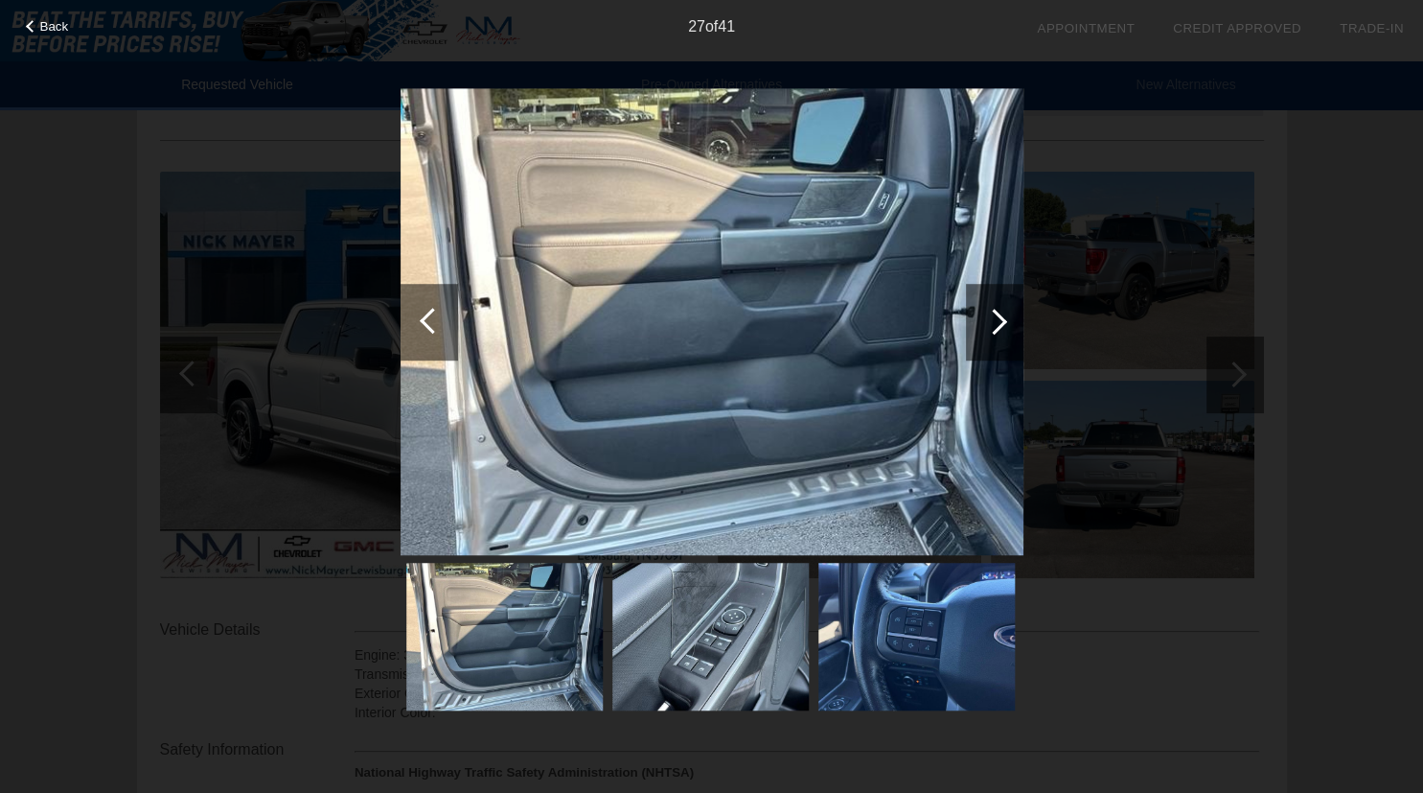
click at [995, 325] on div at bounding box center [994, 322] width 26 height 26
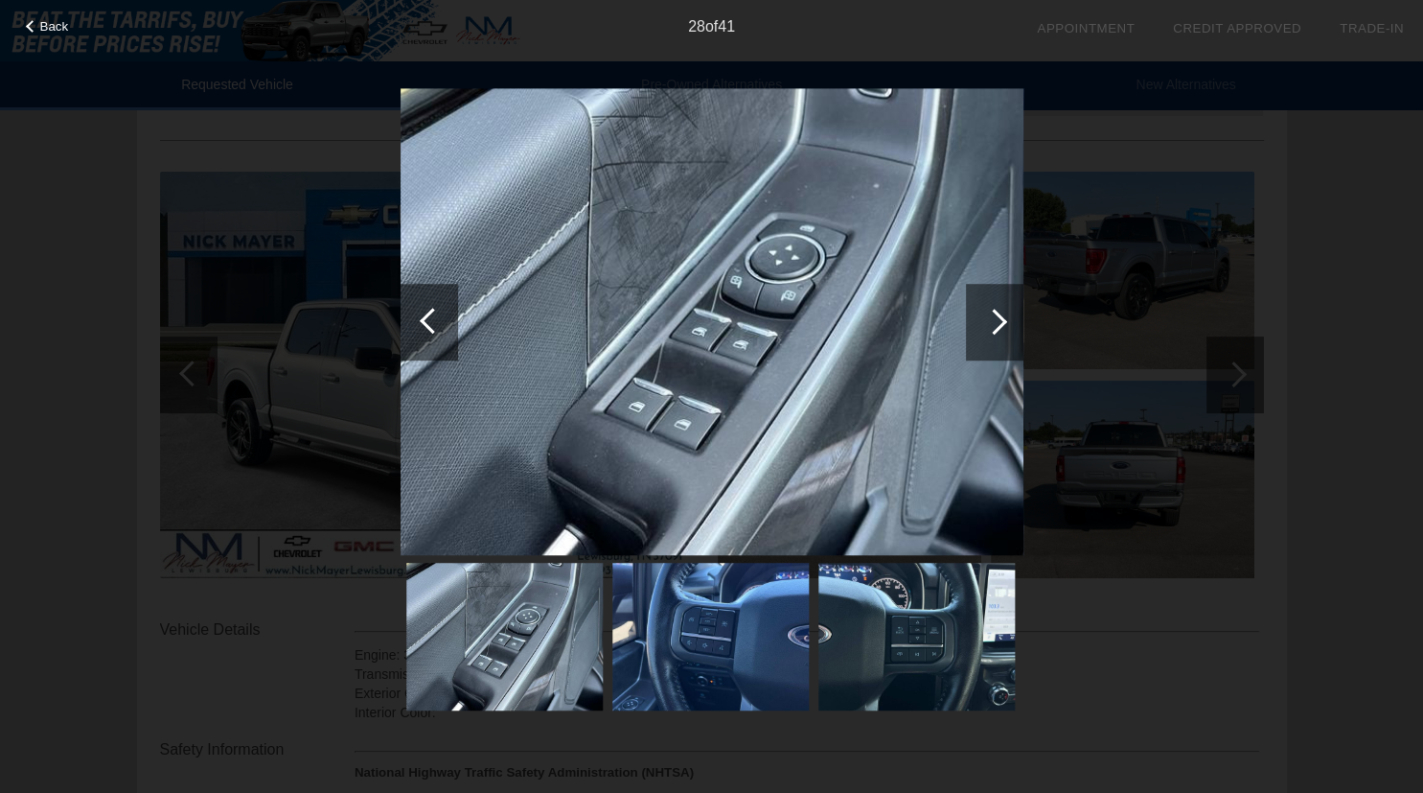
click at [995, 325] on div at bounding box center [994, 322] width 26 height 26
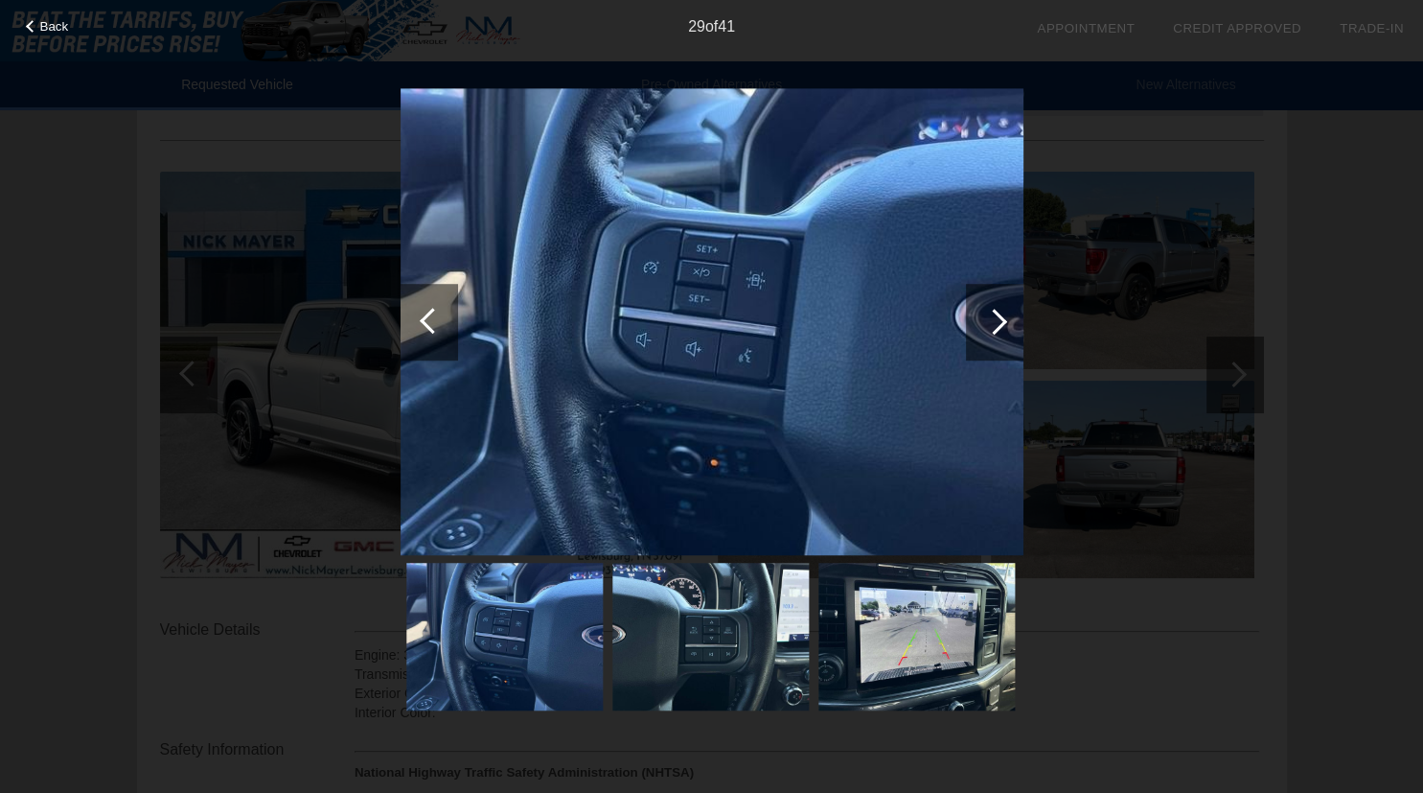
click at [995, 325] on div at bounding box center [994, 322] width 26 height 26
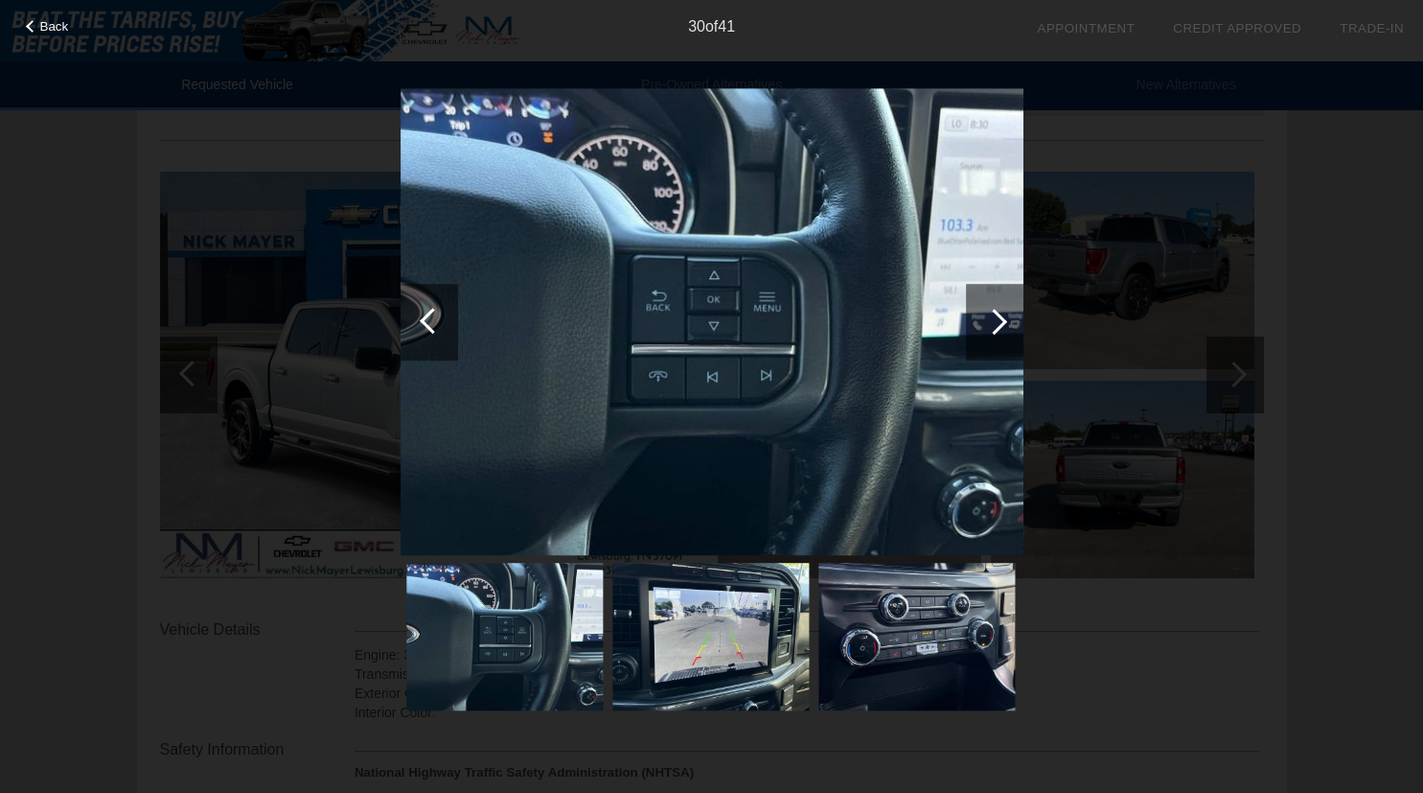
click at [995, 325] on div at bounding box center [994, 322] width 26 height 26
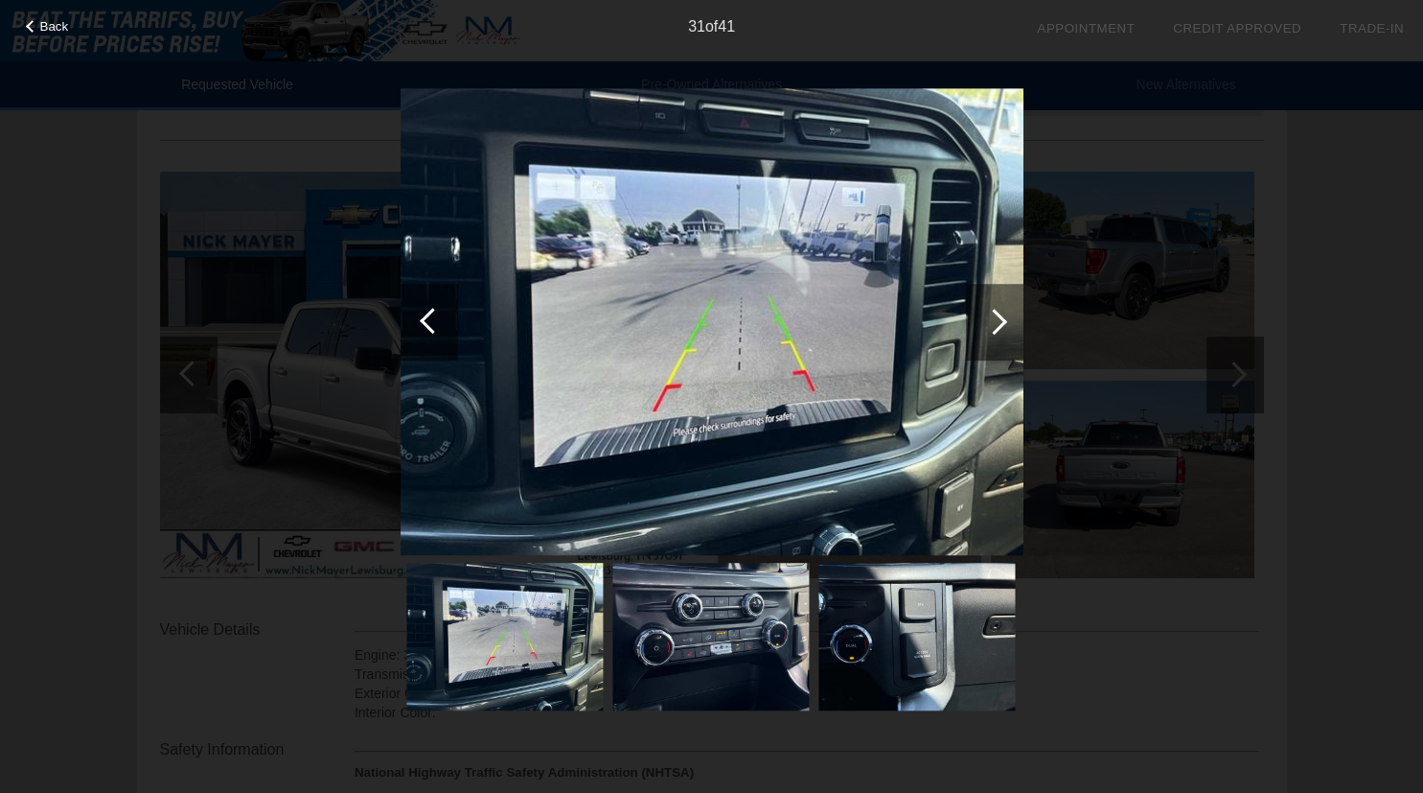
click at [995, 325] on div at bounding box center [994, 322] width 26 height 26
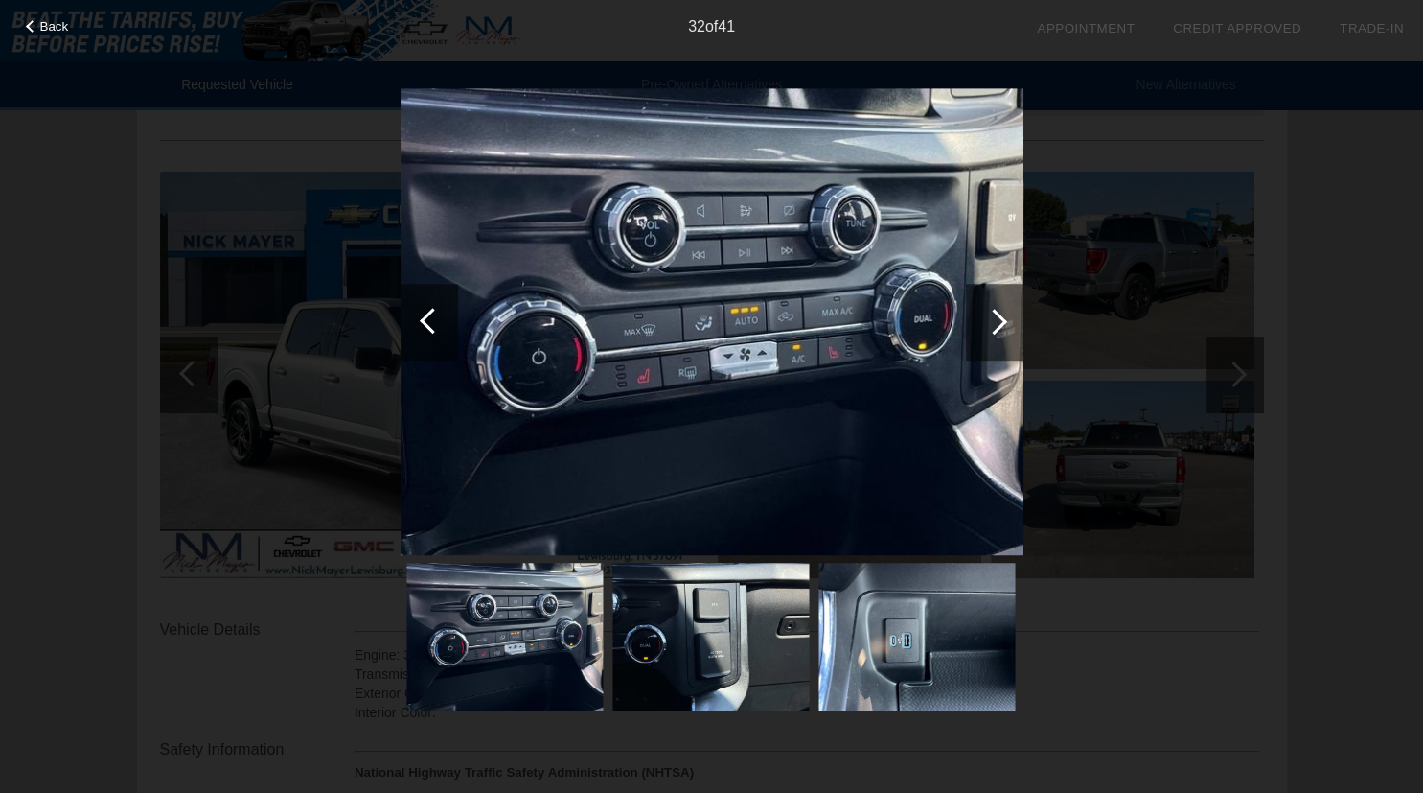
click at [995, 325] on div at bounding box center [994, 322] width 26 height 26
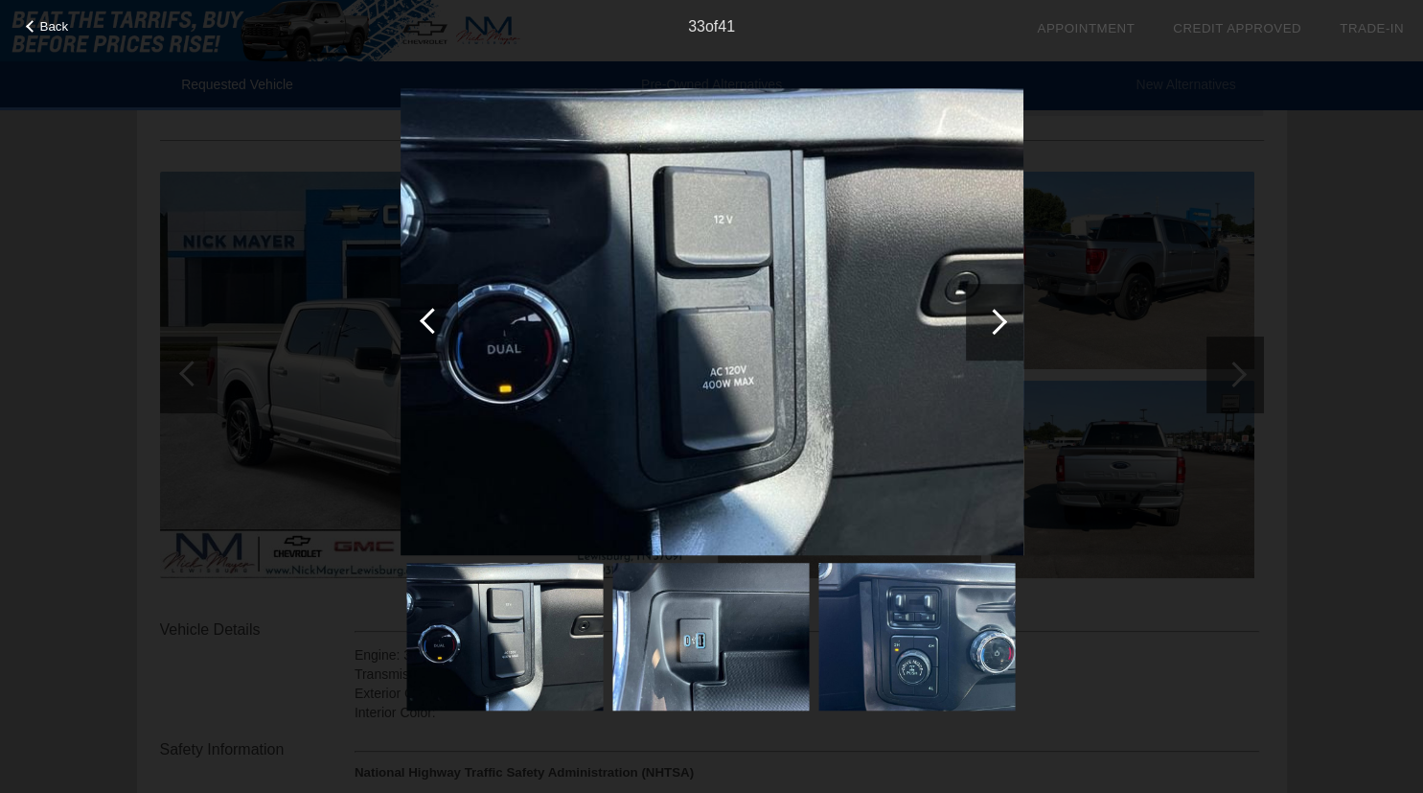
click at [995, 325] on div at bounding box center [994, 322] width 26 height 26
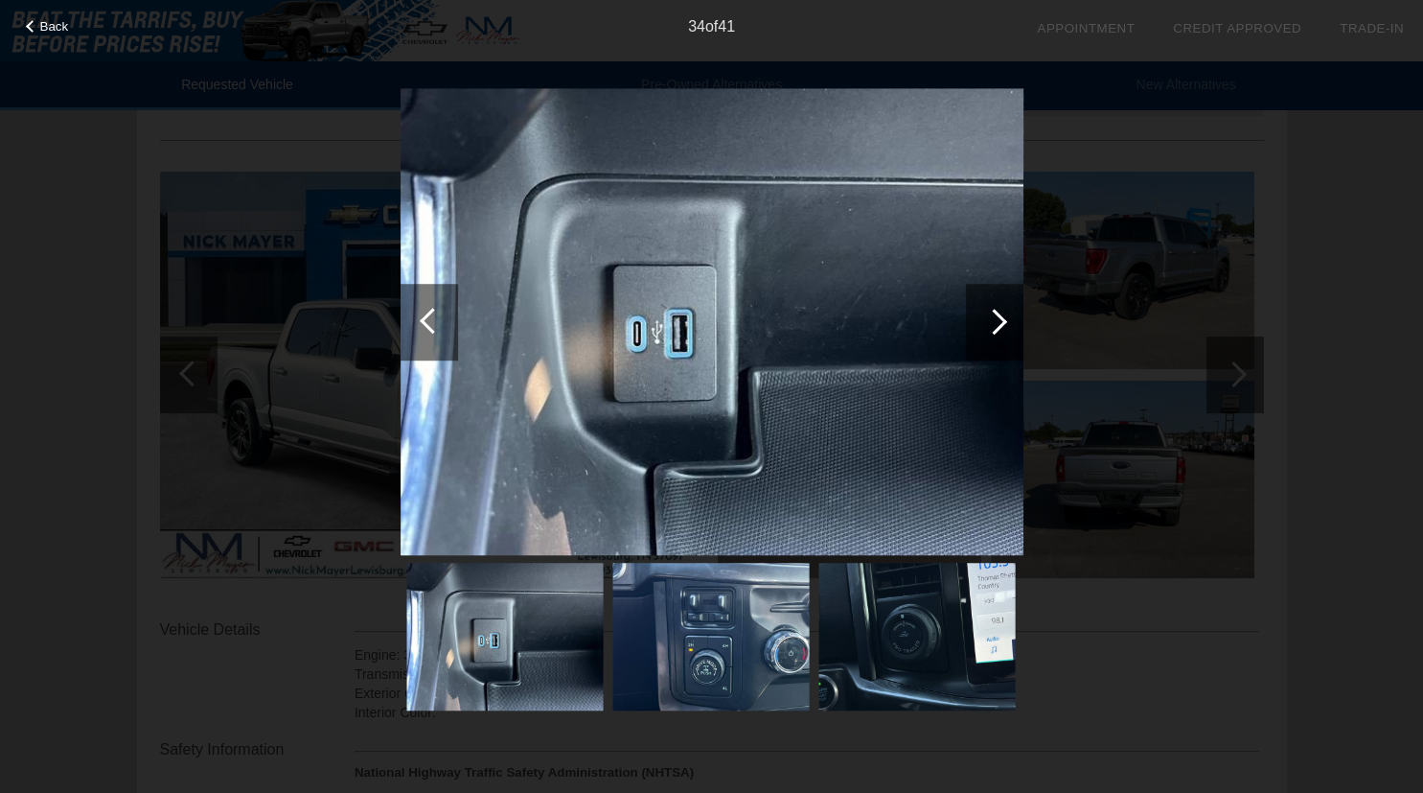
click at [995, 325] on div at bounding box center [994, 322] width 26 height 26
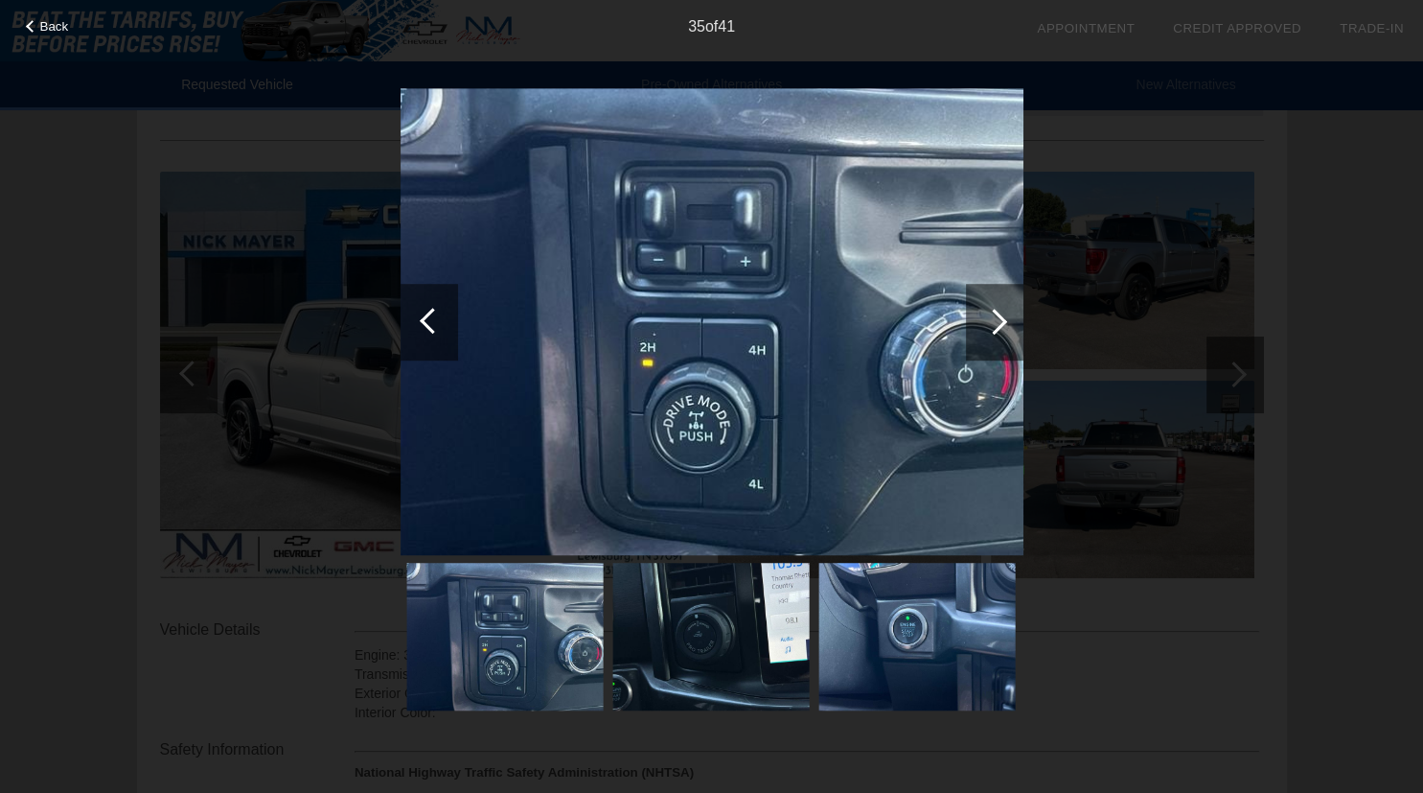
click at [995, 325] on div at bounding box center [994, 322] width 26 height 26
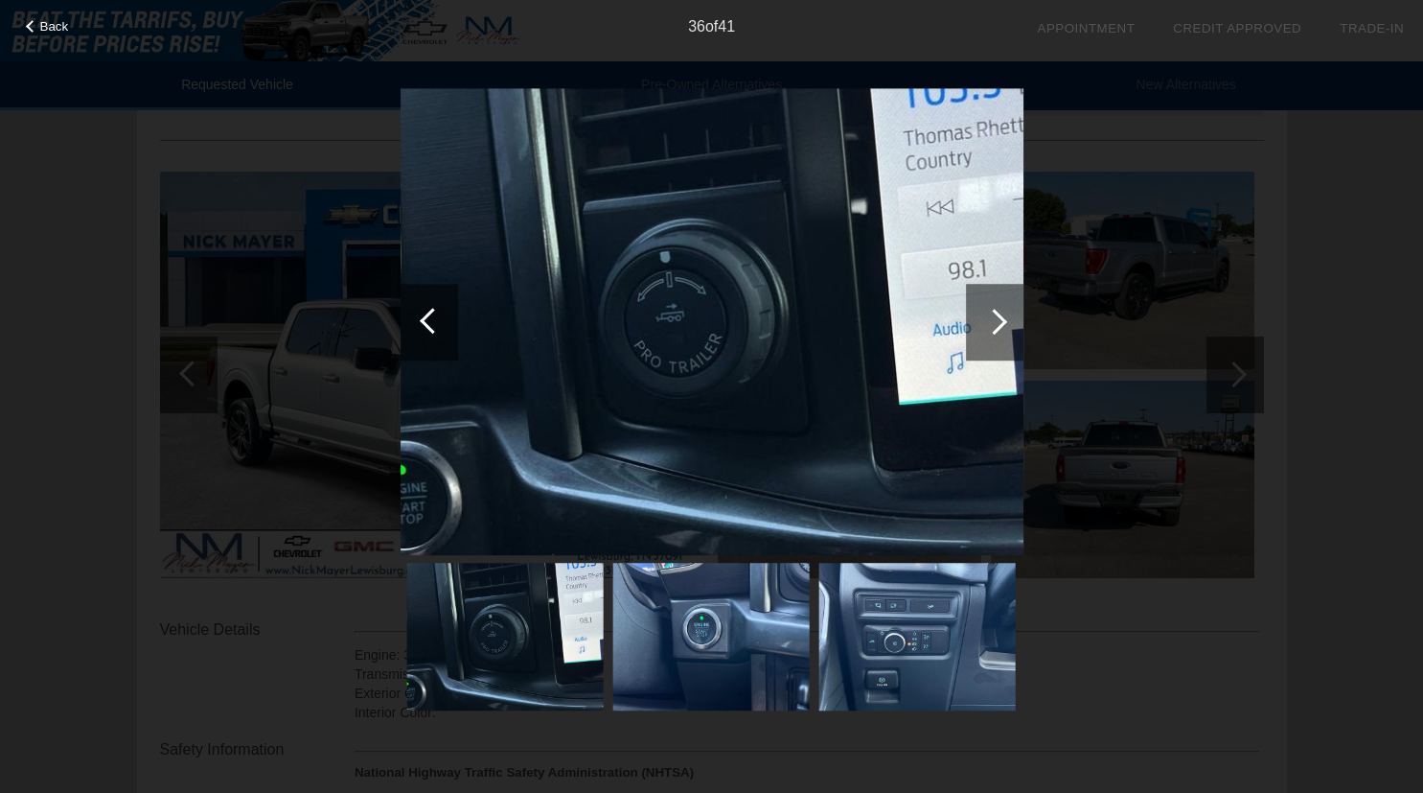
click at [995, 325] on div at bounding box center [994, 322] width 26 height 26
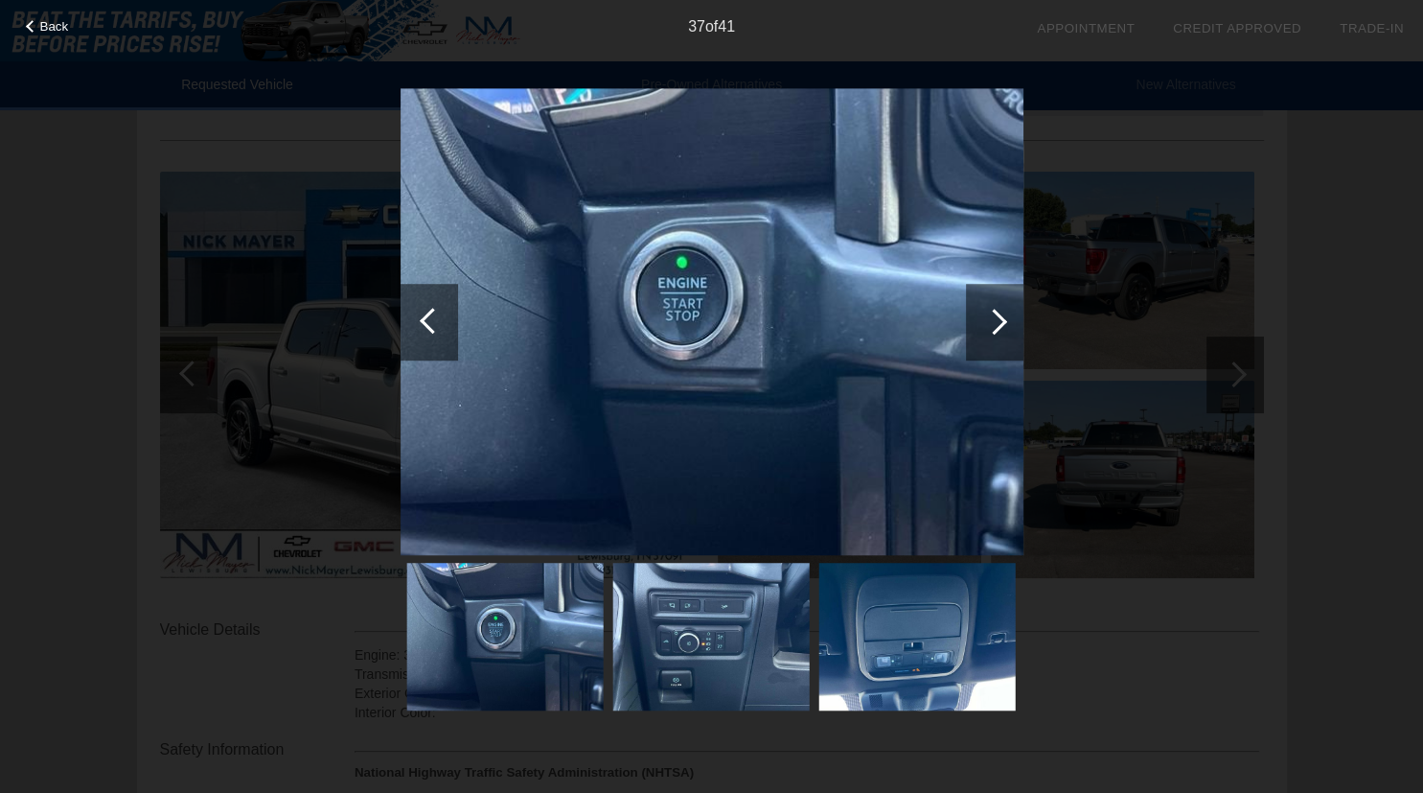
click at [995, 325] on div at bounding box center [994, 322] width 26 height 26
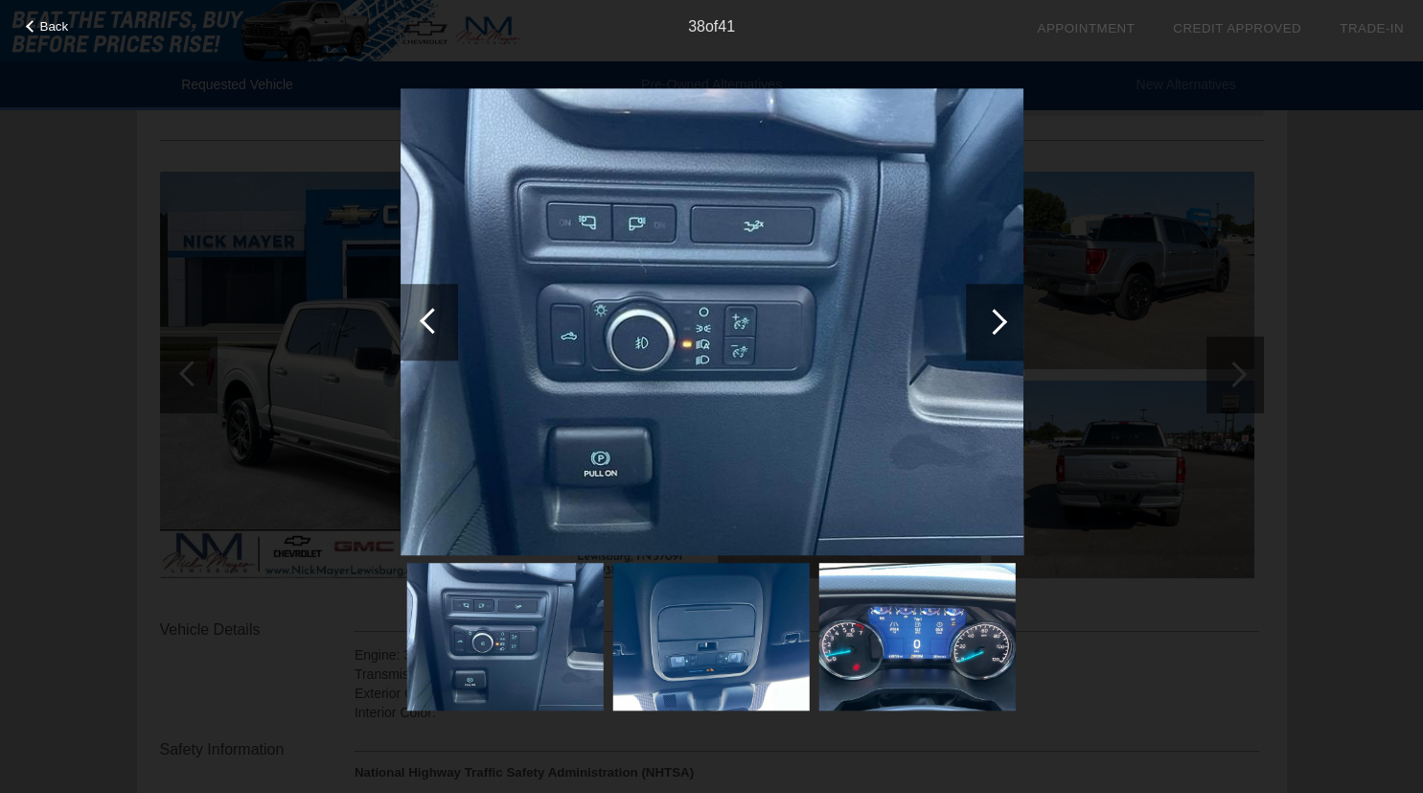
click at [995, 325] on div at bounding box center [994, 322] width 26 height 26
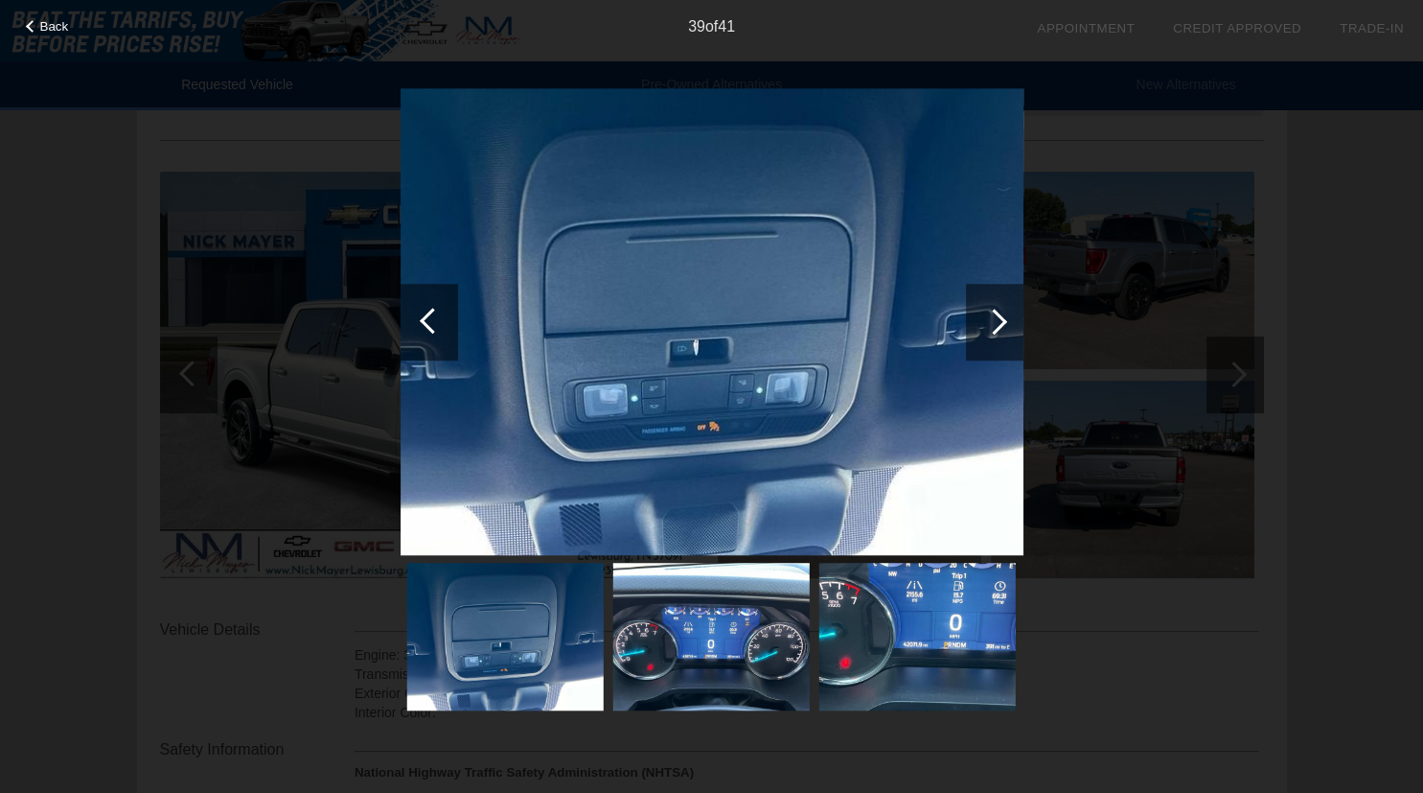
click at [995, 325] on div at bounding box center [994, 322] width 26 height 26
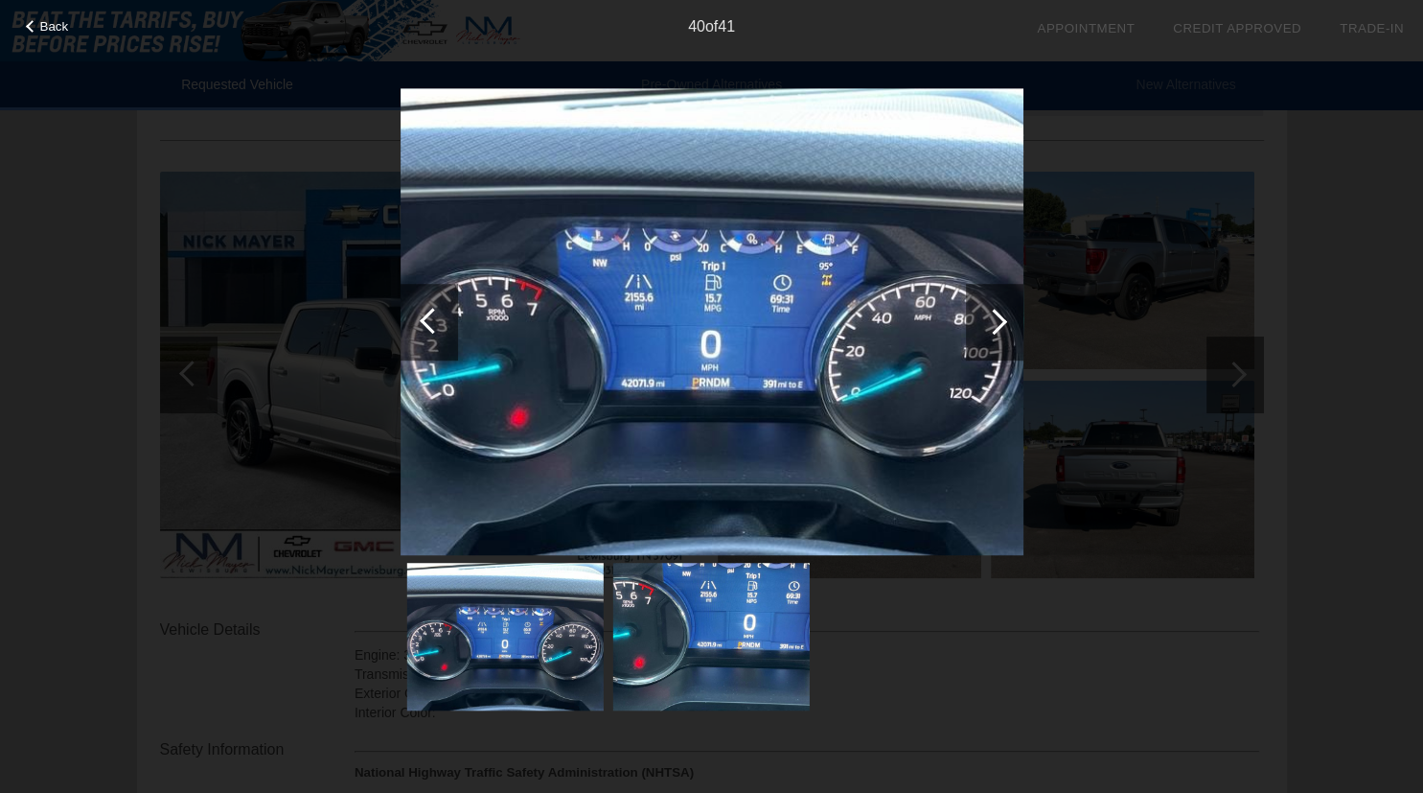
click at [995, 325] on div at bounding box center [994, 322] width 26 height 26
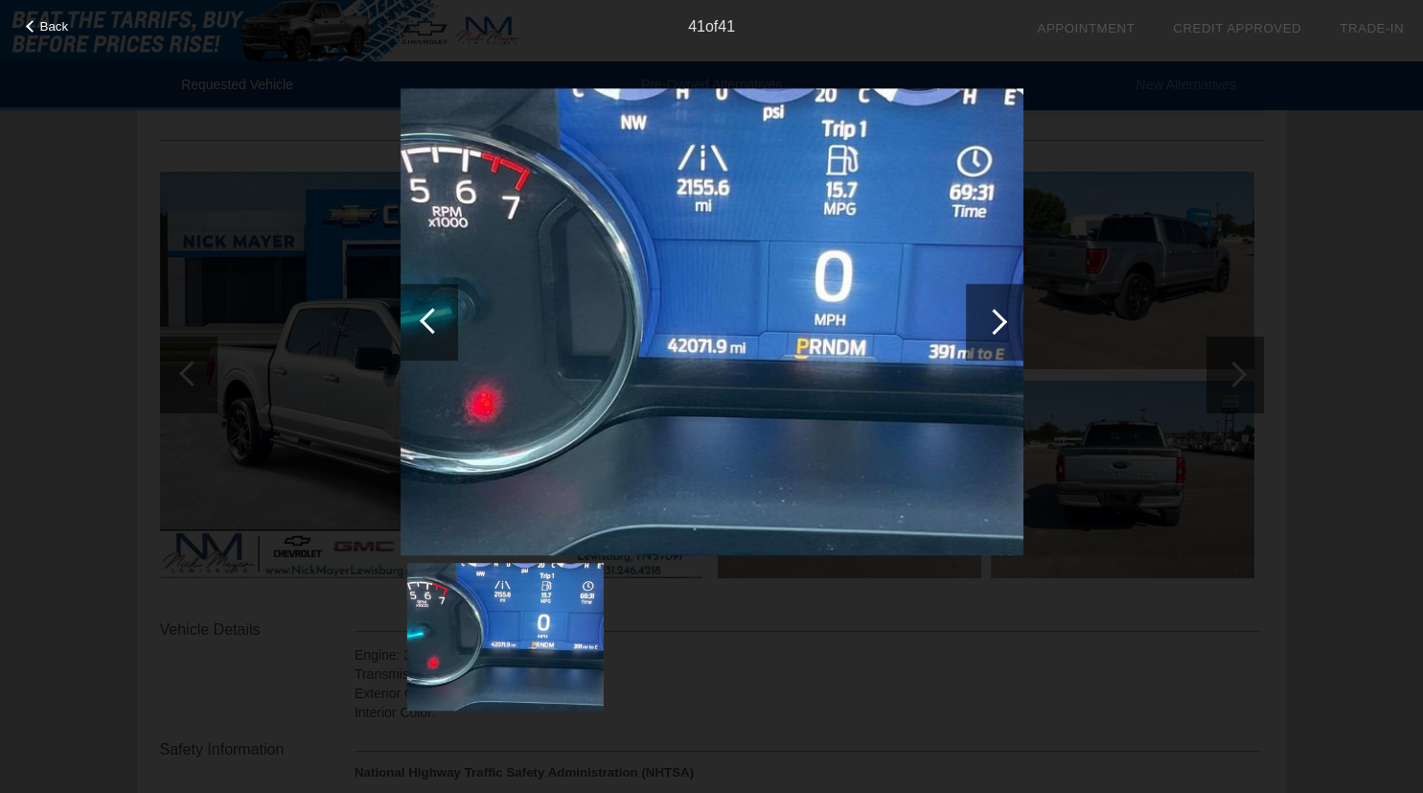
click at [995, 325] on div at bounding box center [994, 322] width 26 height 26
click at [1348, 381] on div "Back 41 of 41" at bounding box center [711, 396] width 1423 height 793
click at [41, 25] on span "Back" at bounding box center [54, 26] width 29 height 14
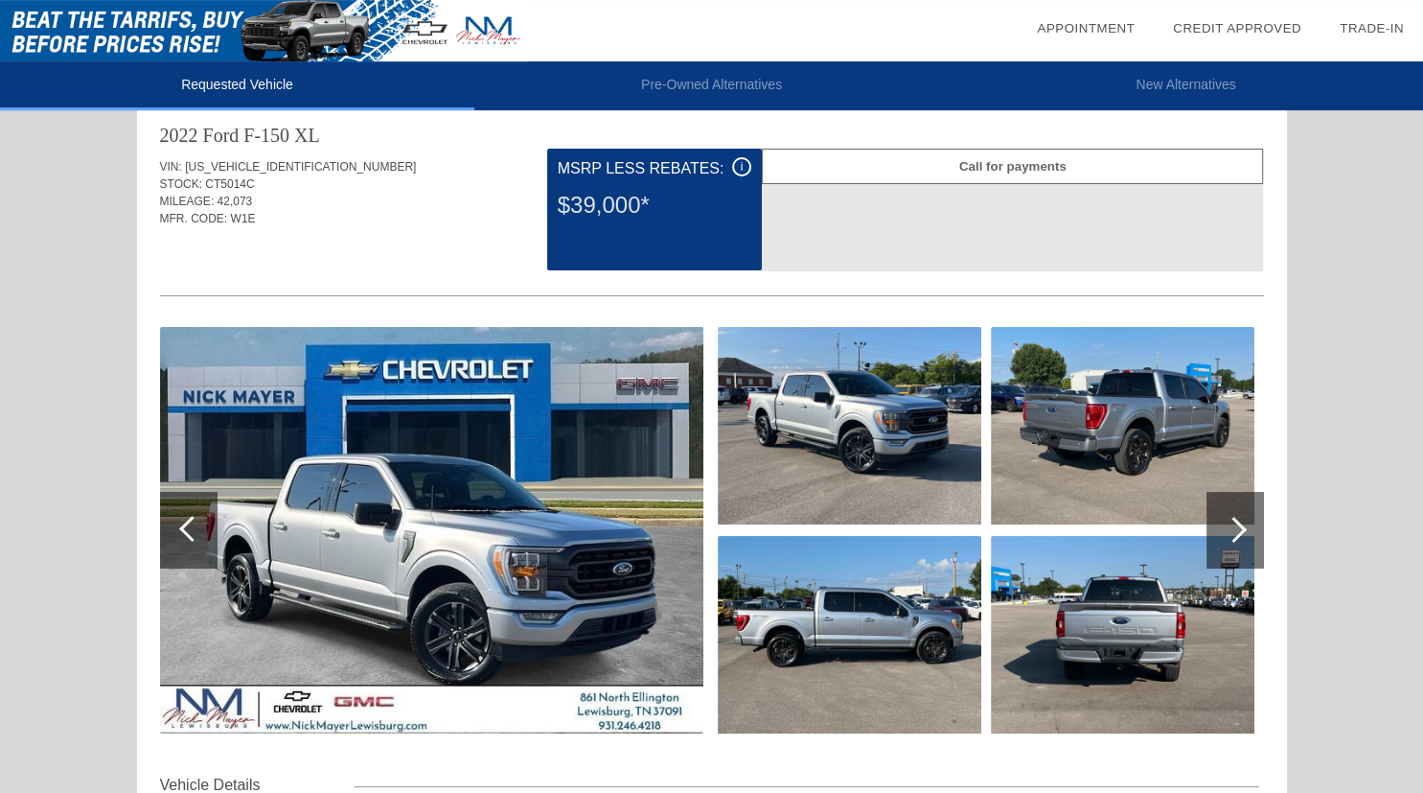
scroll to position [0, 0]
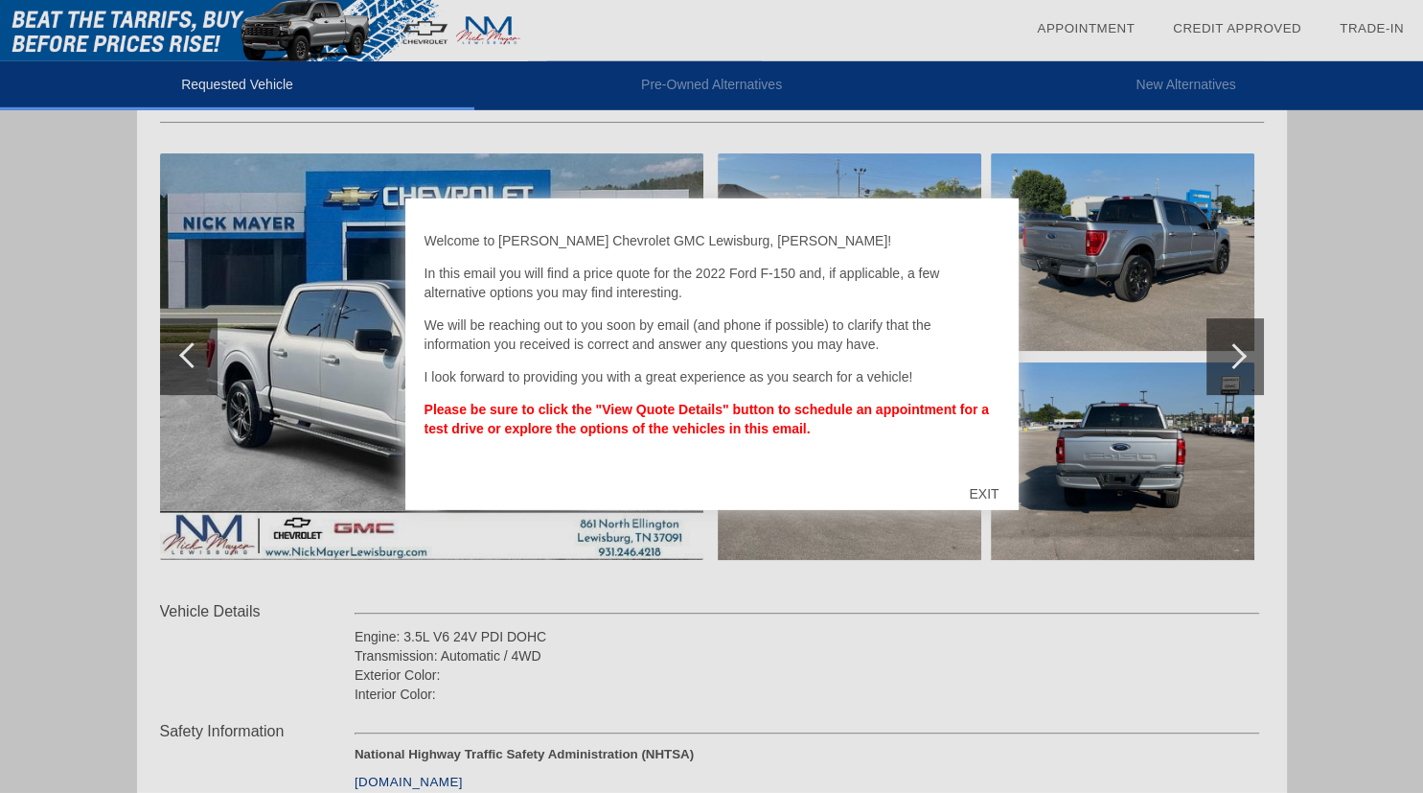
scroll to position [202, 0]
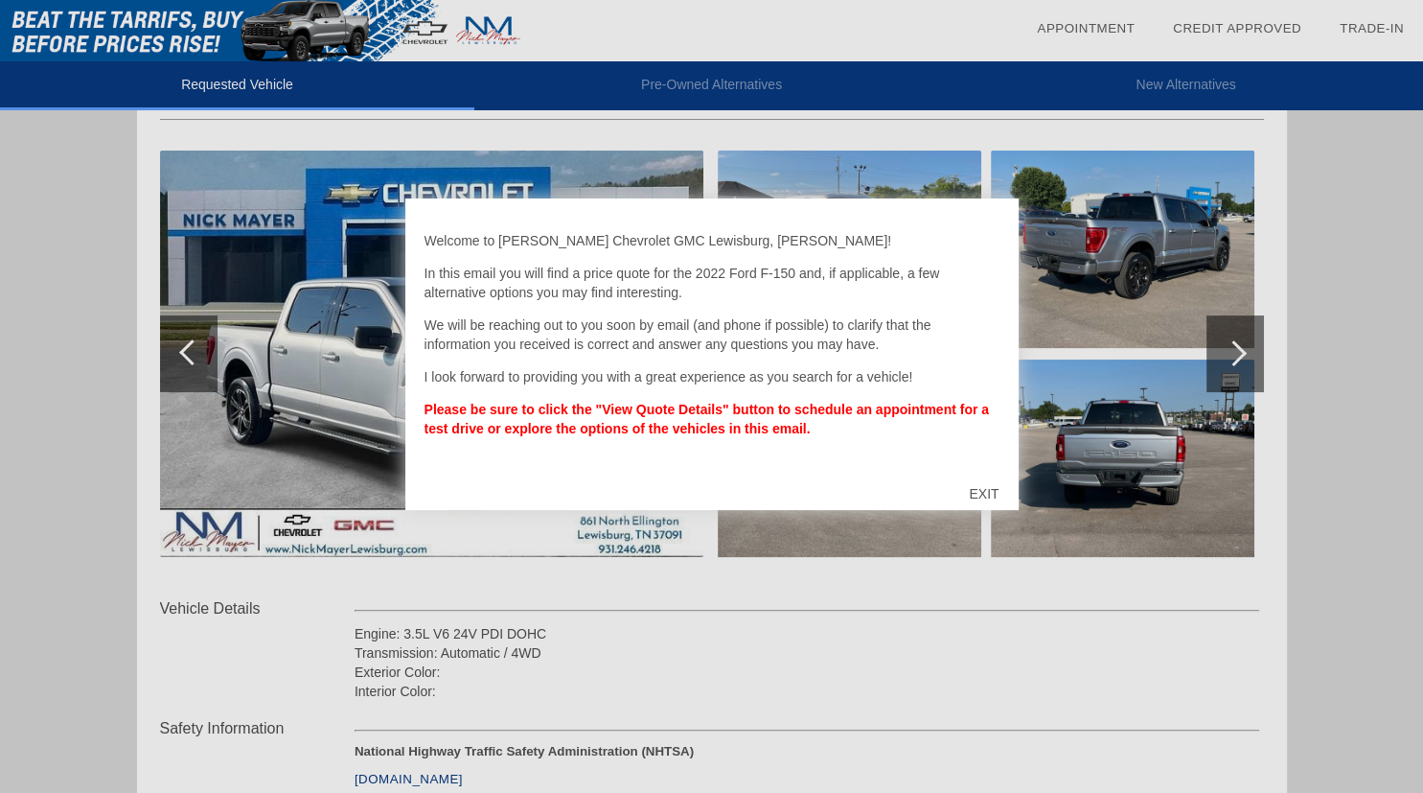
drag, startPoint x: 994, startPoint y: 491, endPoint x: 1071, endPoint y: 483, distance: 77.1
click at [994, 492] on div "EXIT" at bounding box center [984, 494] width 68 height 58
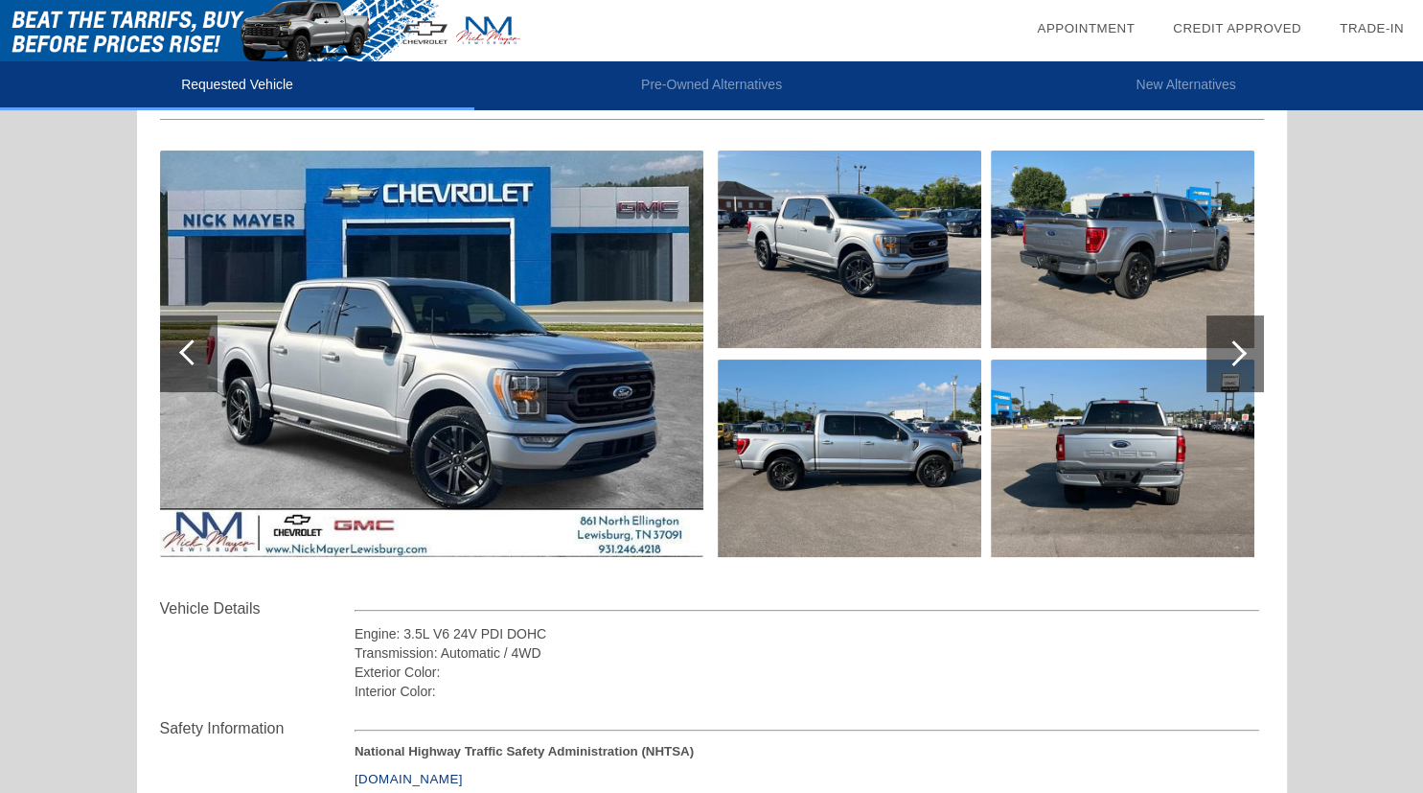
click at [1248, 342] on div at bounding box center [1236, 353] width 58 height 77
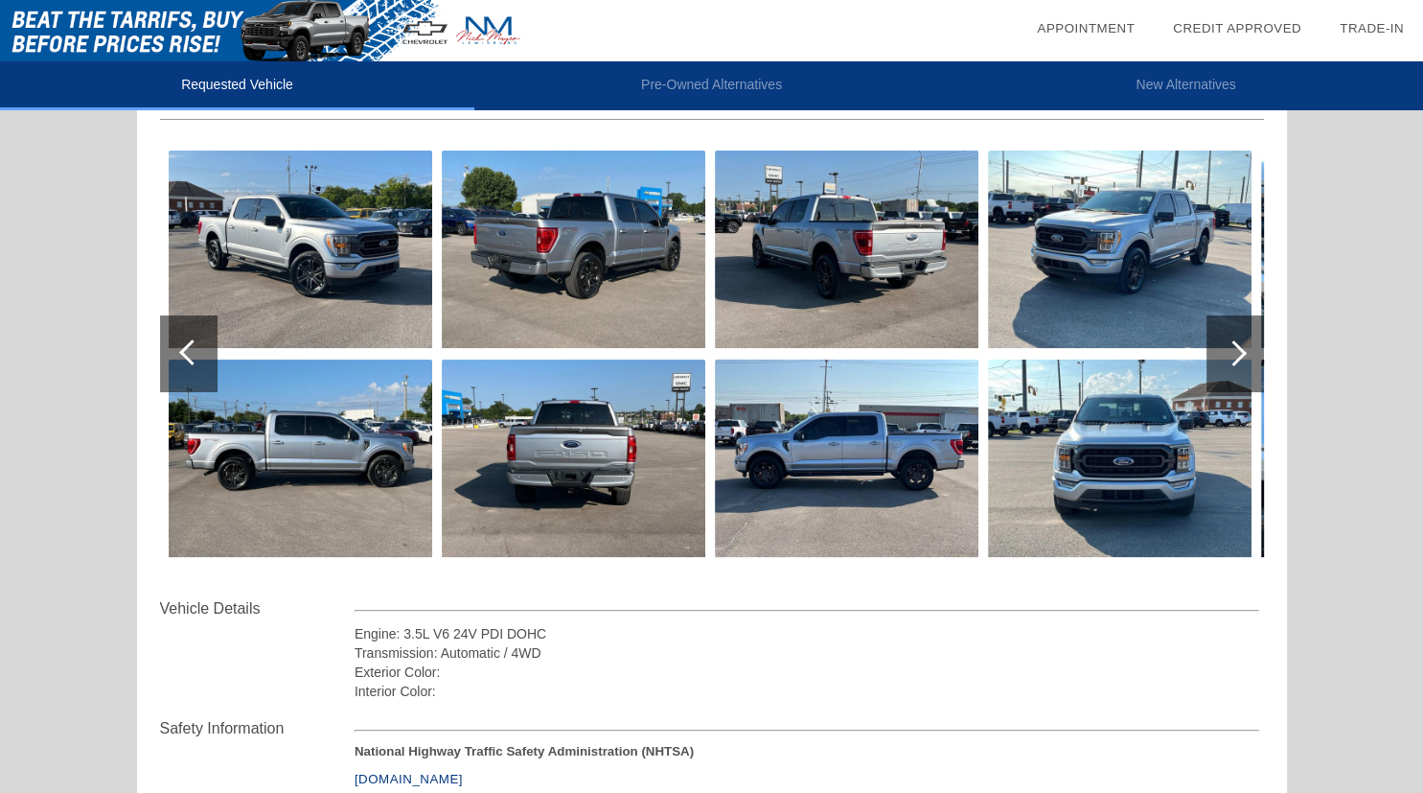
click at [1246, 346] on div at bounding box center [1236, 353] width 58 height 77
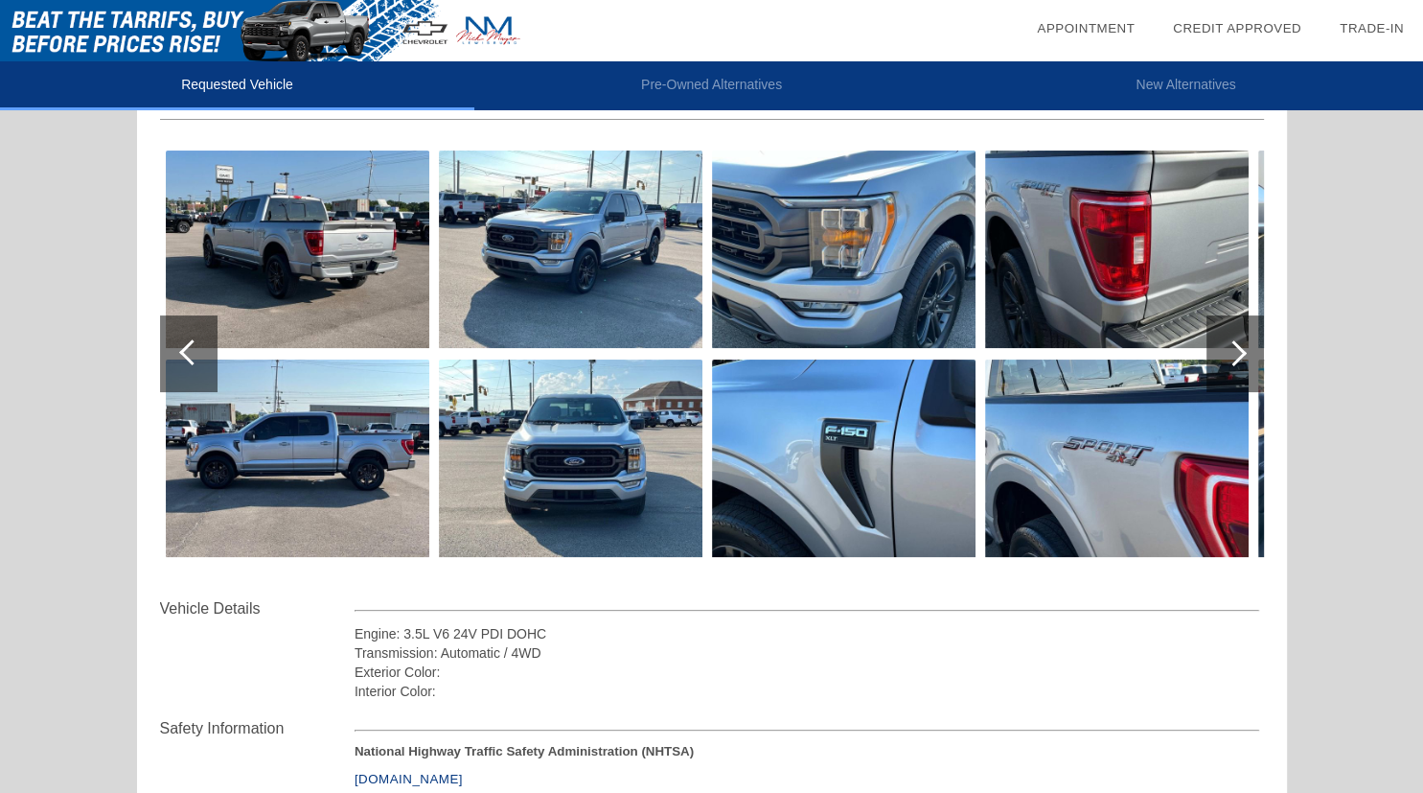
click at [1246, 346] on div at bounding box center [1236, 353] width 58 height 77
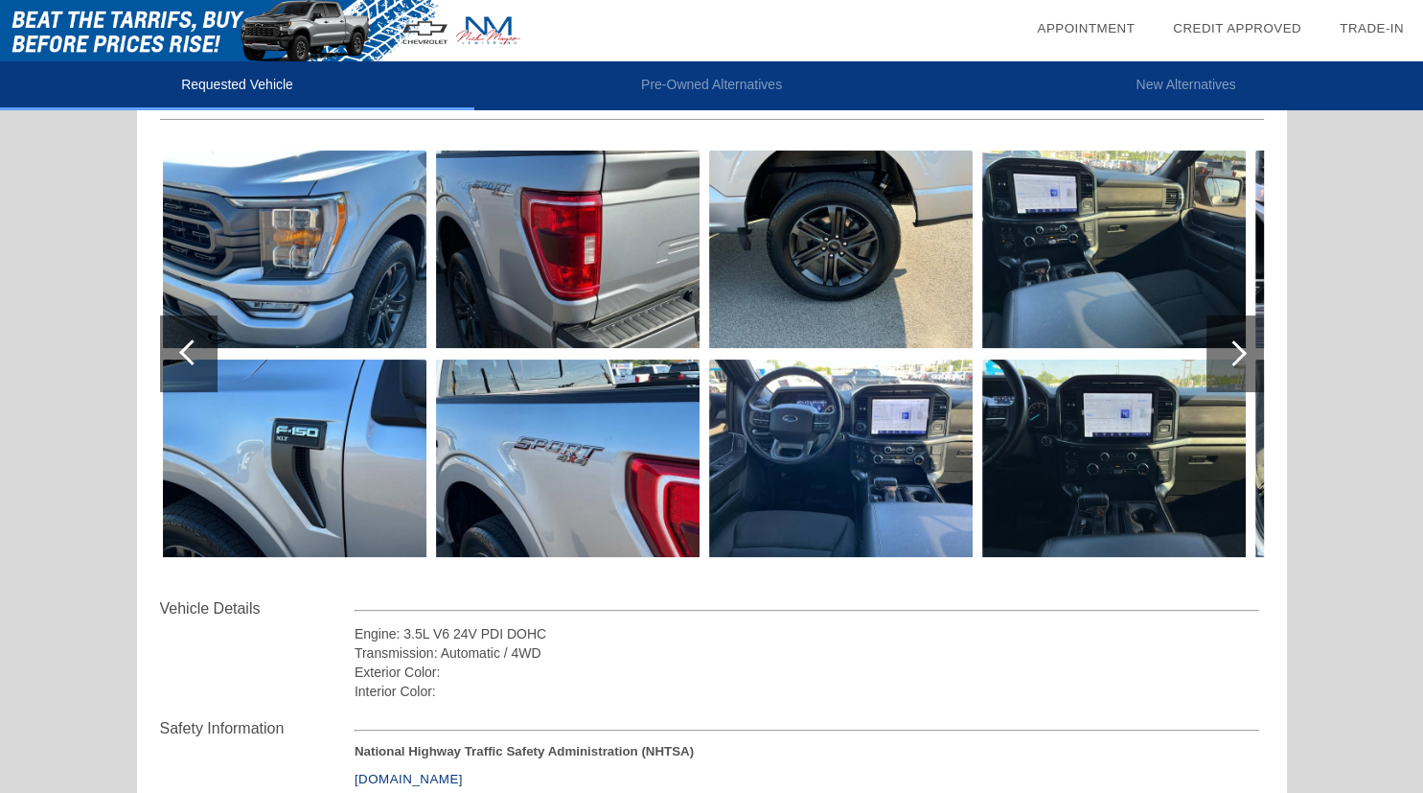
click at [1246, 346] on div at bounding box center [1236, 353] width 58 height 77
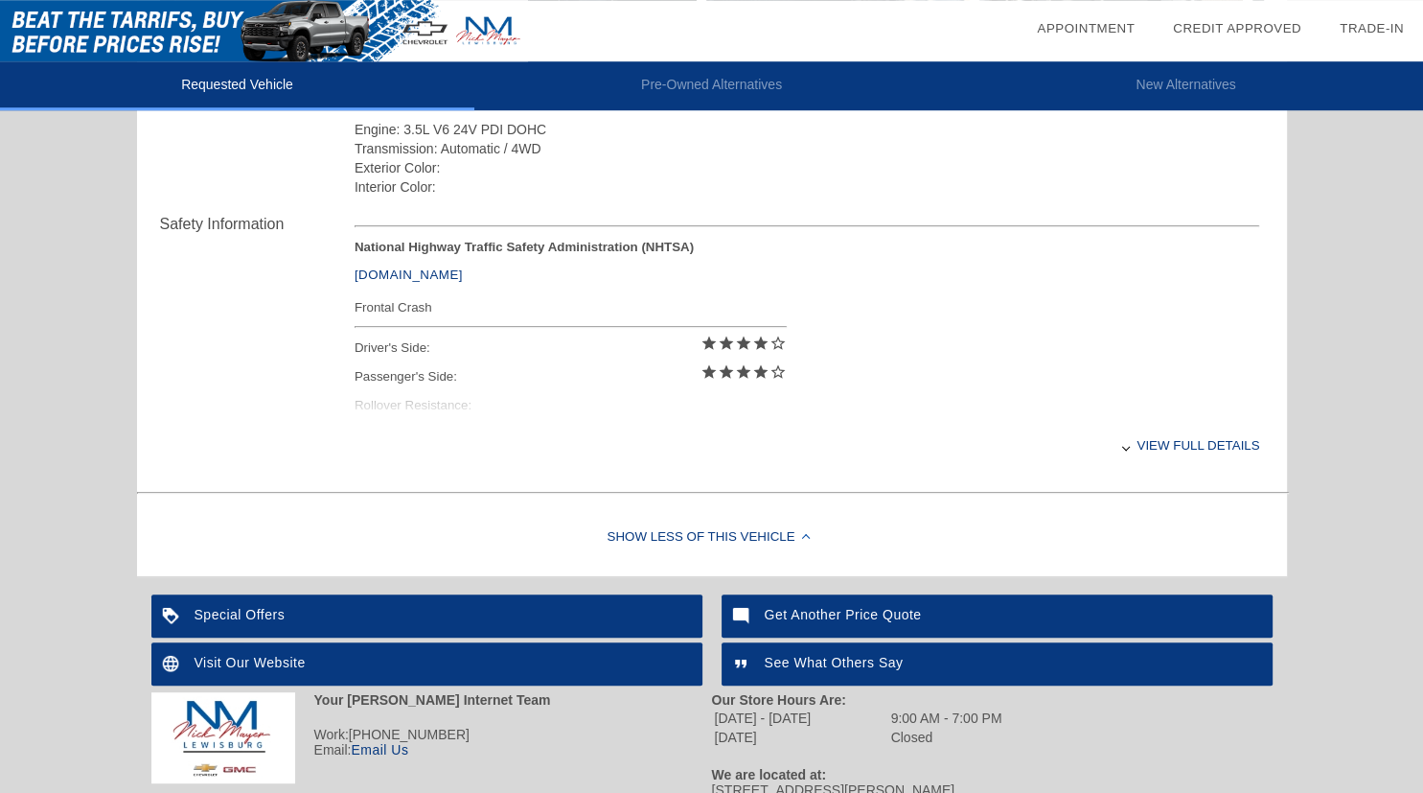
scroll to position [101, 0]
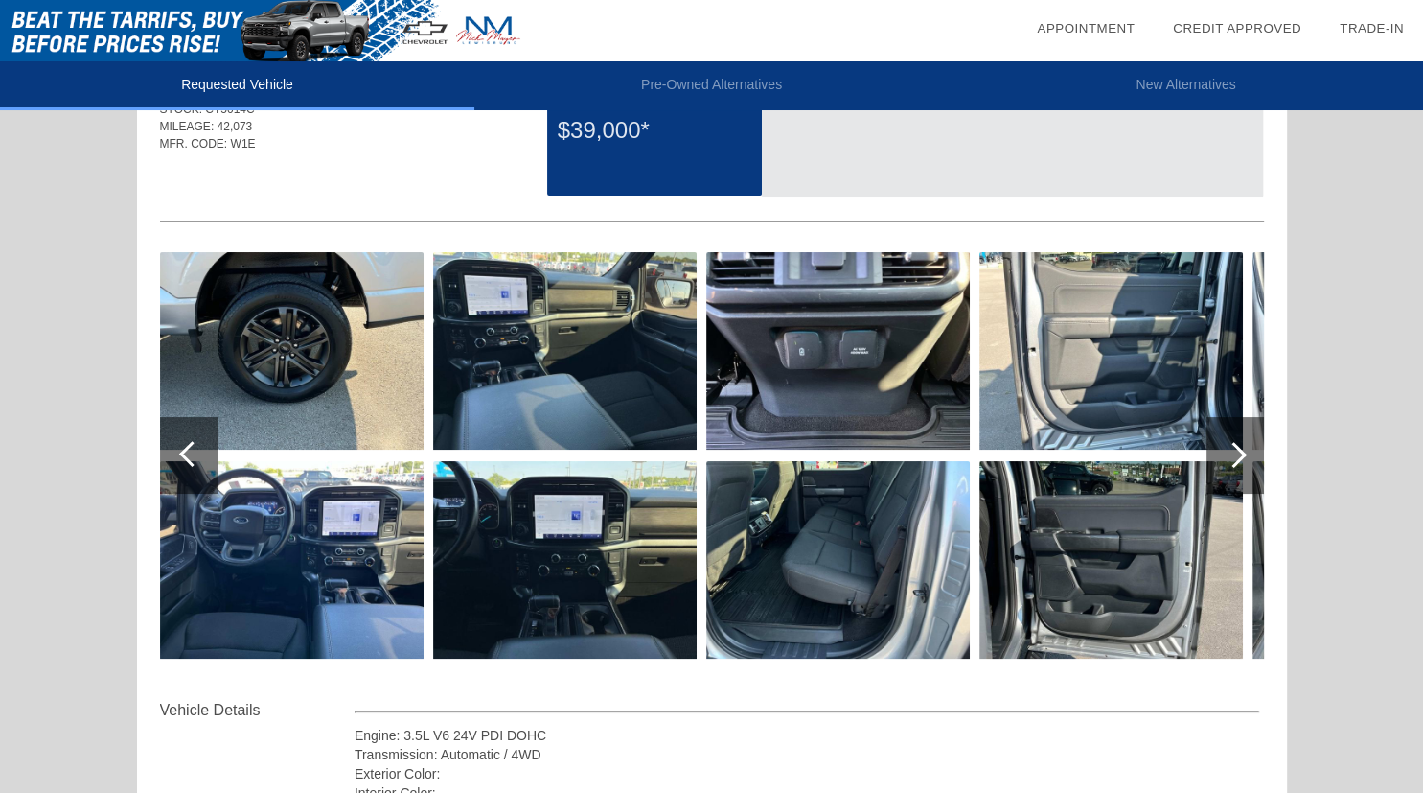
click at [1239, 457] on div at bounding box center [1234, 455] width 26 height 26
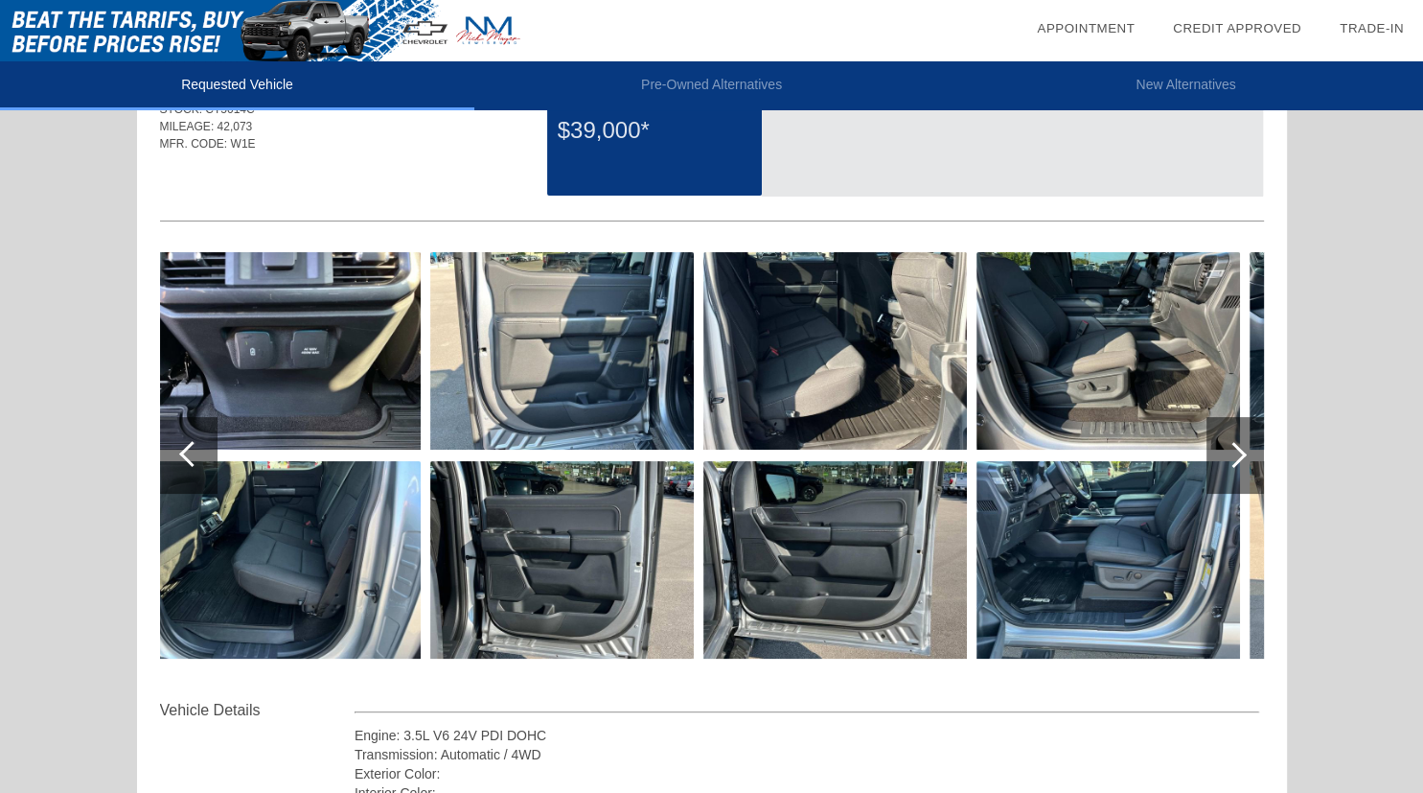
click at [1239, 456] on div at bounding box center [1234, 455] width 26 height 26
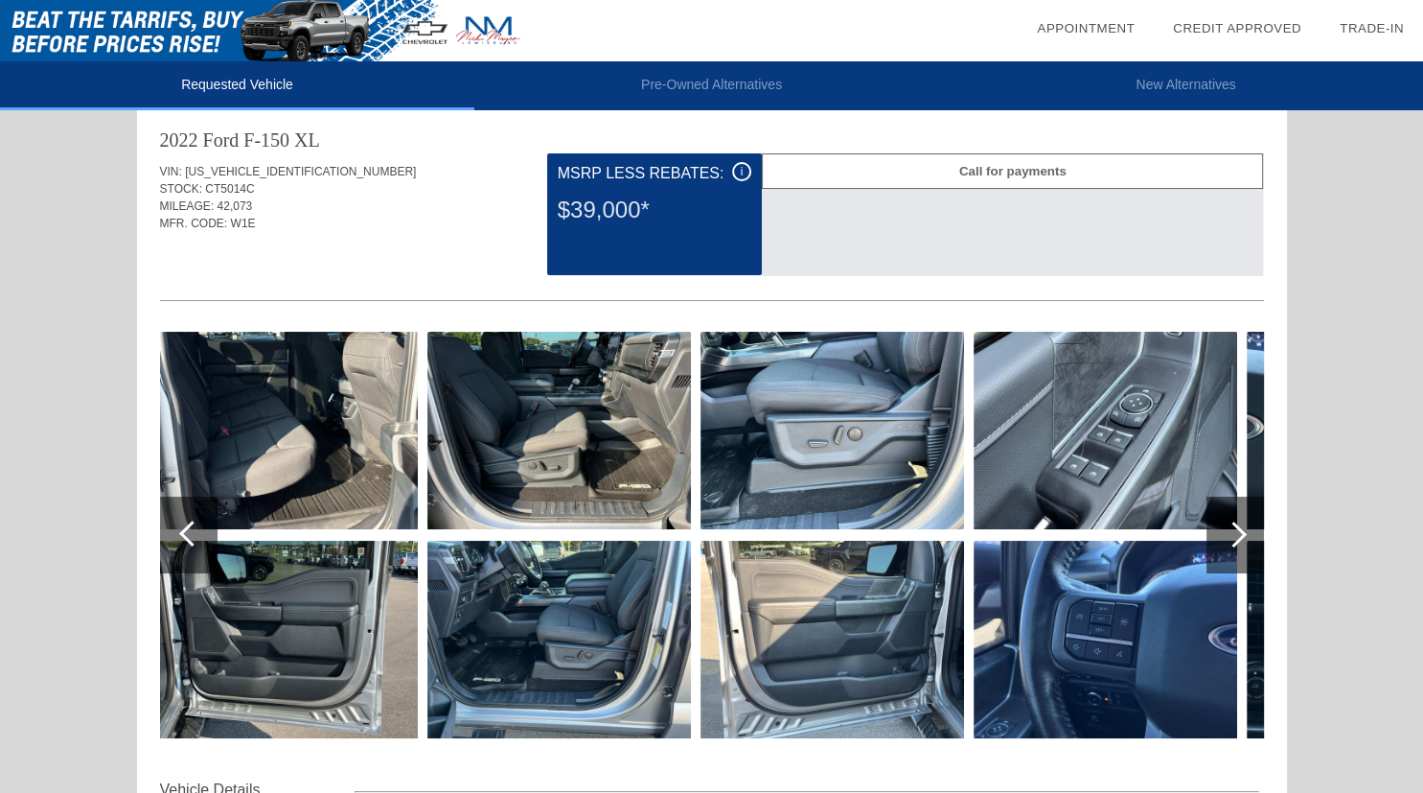
scroll to position [0, 0]
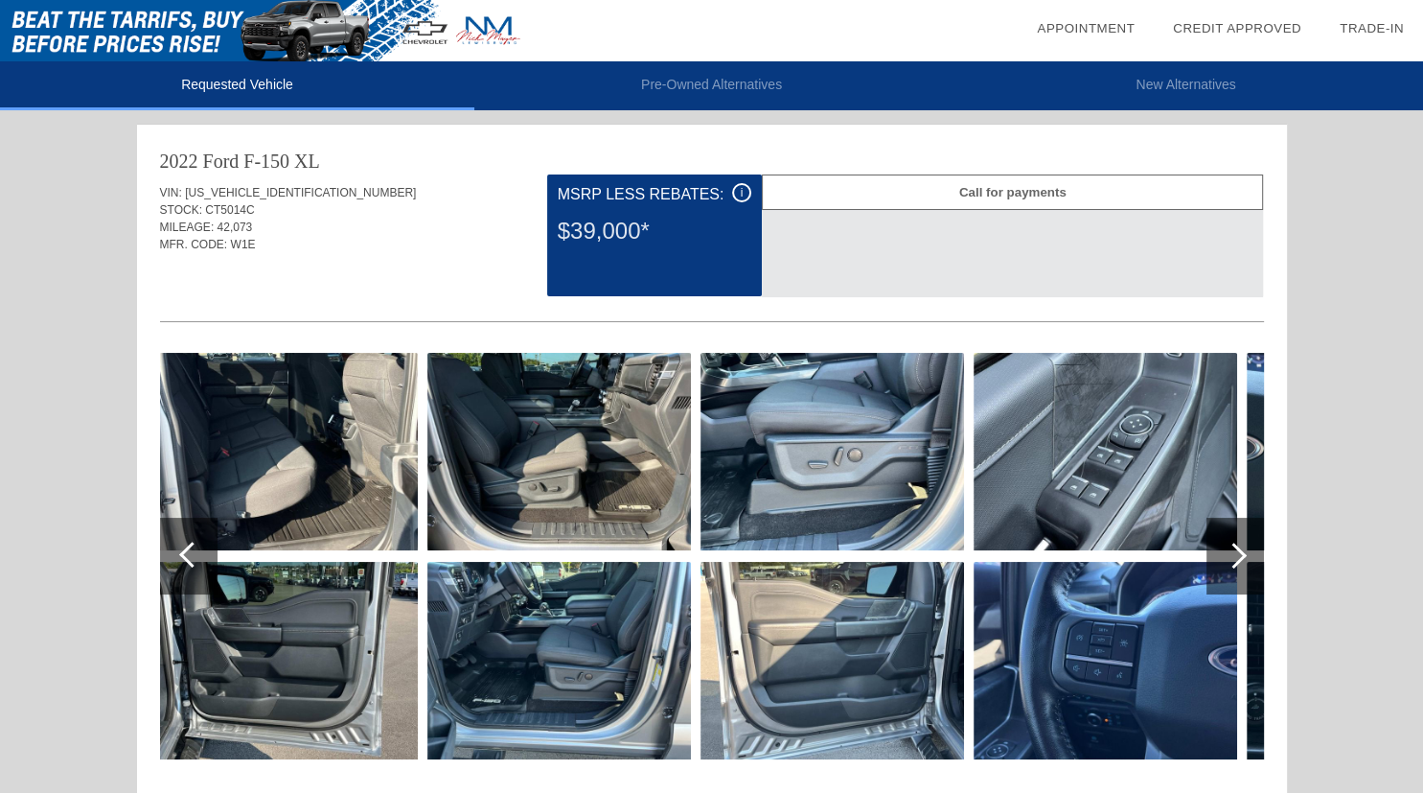
click at [1227, 557] on div at bounding box center [1234, 555] width 26 height 26
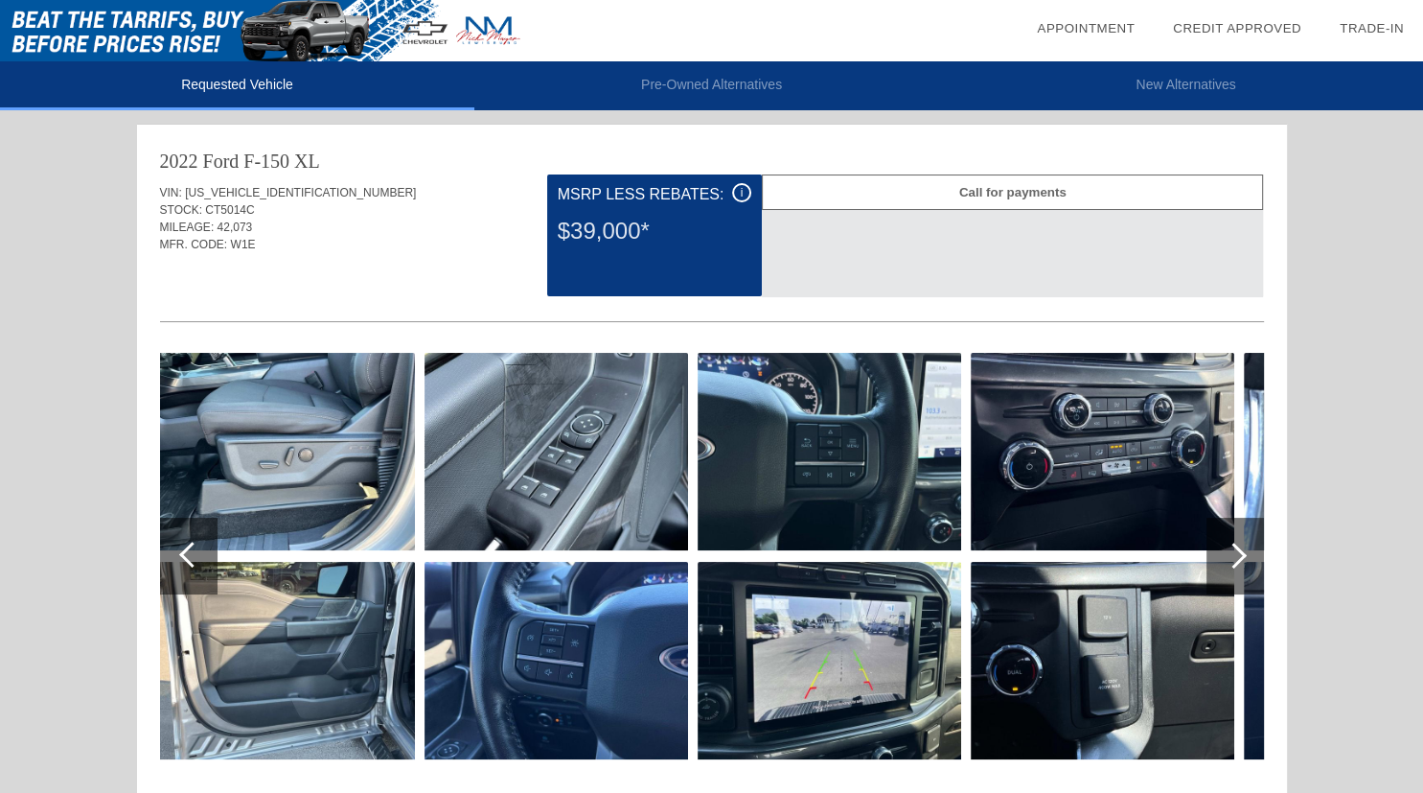
click at [1229, 557] on div at bounding box center [1234, 555] width 26 height 26
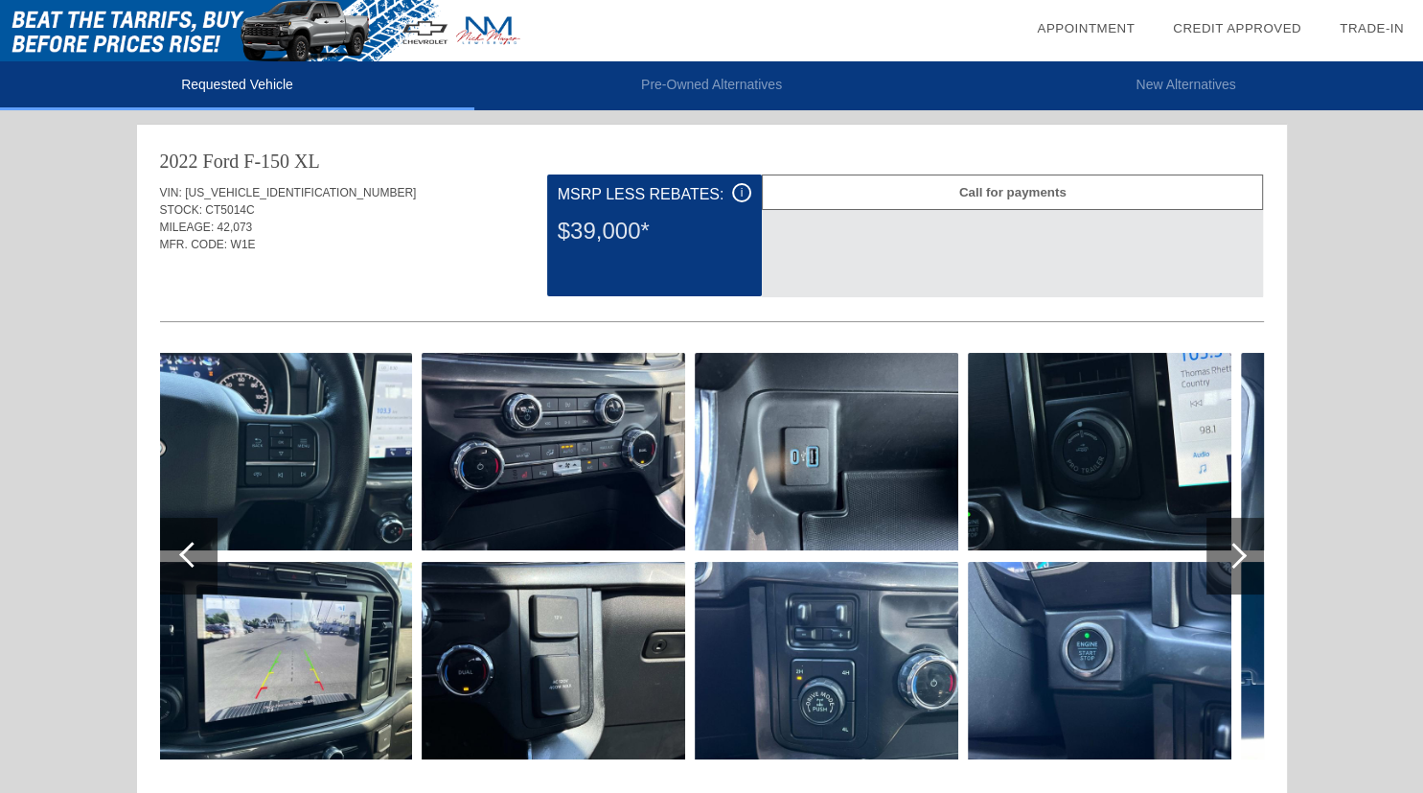
click at [1232, 557] on div at bounding box center [1234, 555] width 26 height 26
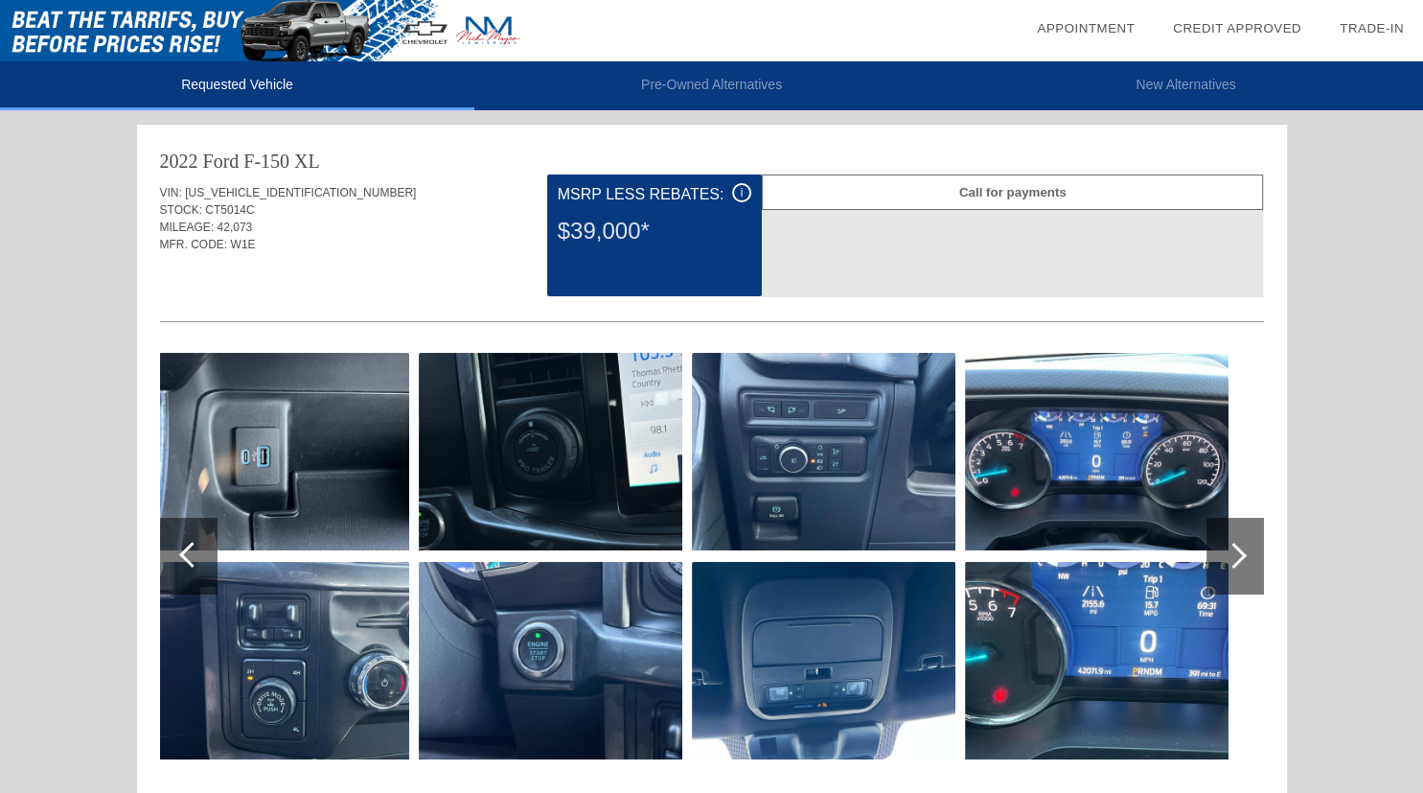
click at [1232, 557] on div at bounding box center [1234, 555] width 26 height 26
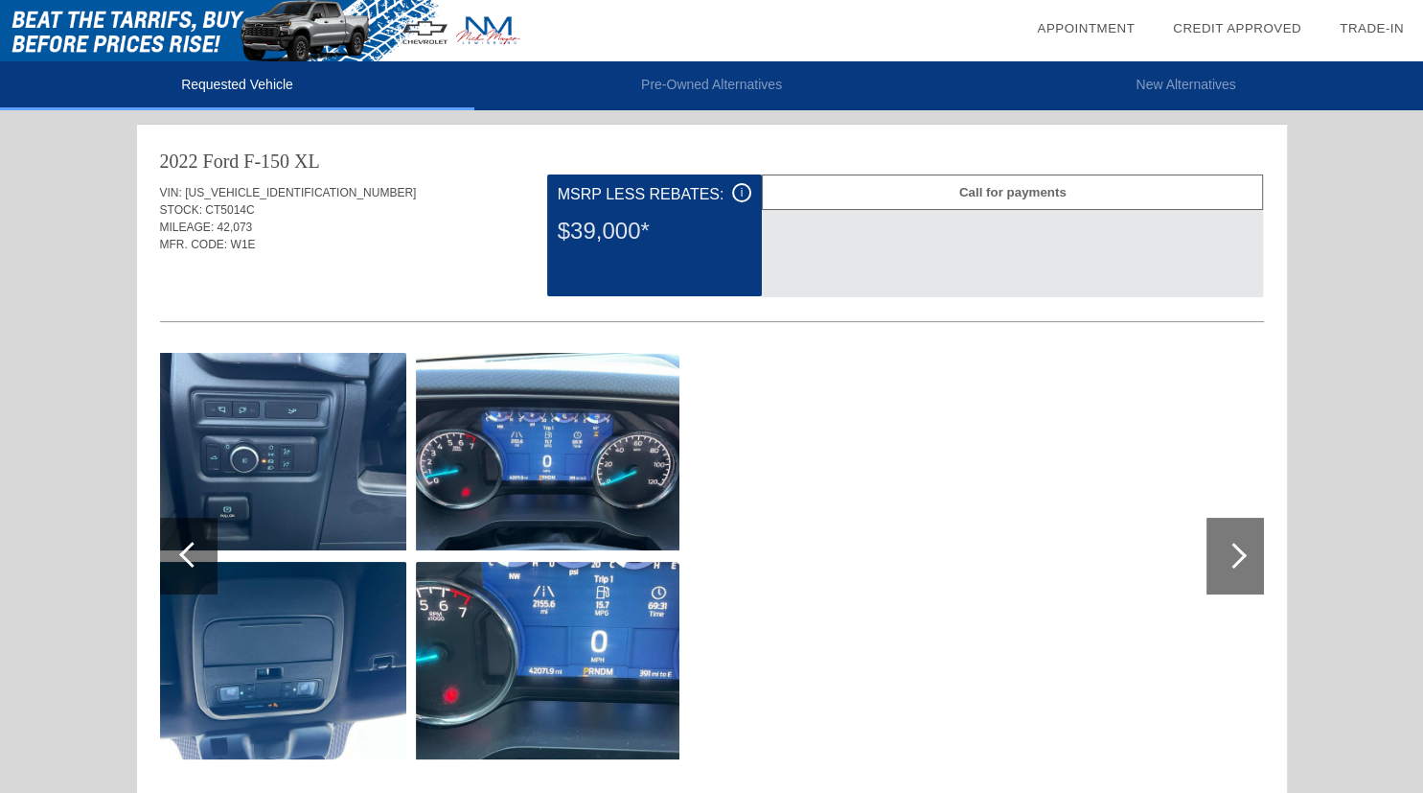
click at [1232, 557] on div at bounding box center [1234, 555] width 26 height 26
drag, startPoint x: 307, startPoint y: 197, endPoint x: 186, endPoint y: 195, distance: 120.8
click at [186, 195] on div "VIN: [US_VEHICLE_IDENTIFICATION_NUMBER]" at bounding box center [712, 192] width 1104 height 17
copy span "[US_VEHICLE_IDENTIFICATION_NUMBER]"
